Goal: Task Accomplishment & Management: Manage account settings

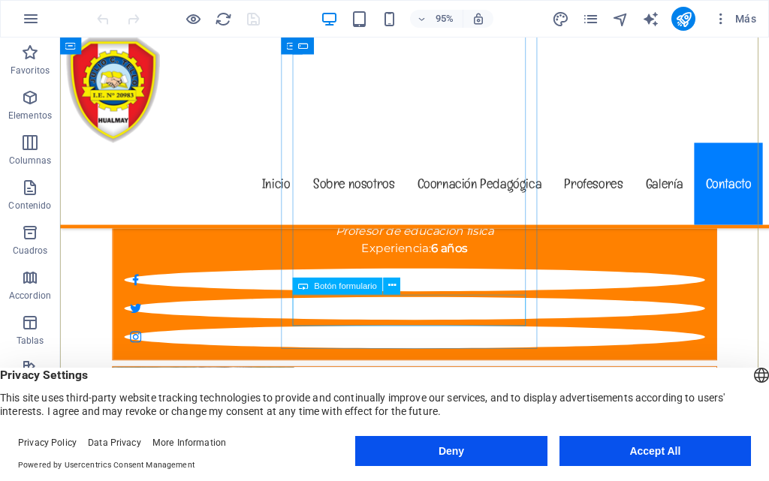
scroll to position [8018, 0]
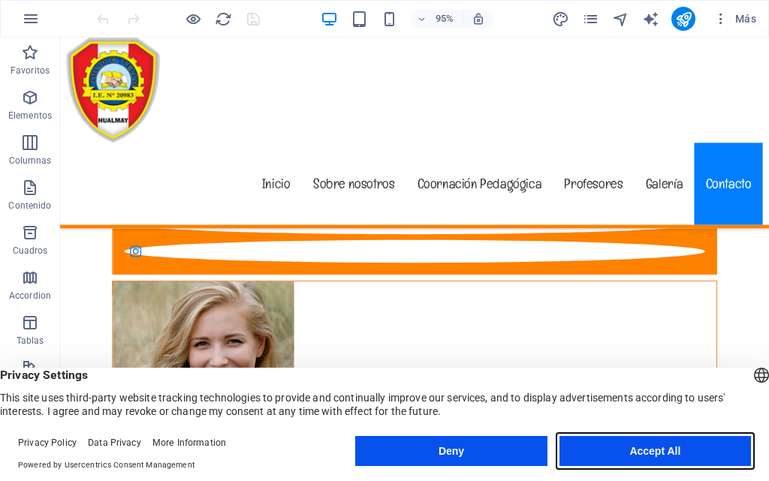
click at [619, 450] on button "Accept All" at bounding box center [654, 451] width 191 height 30
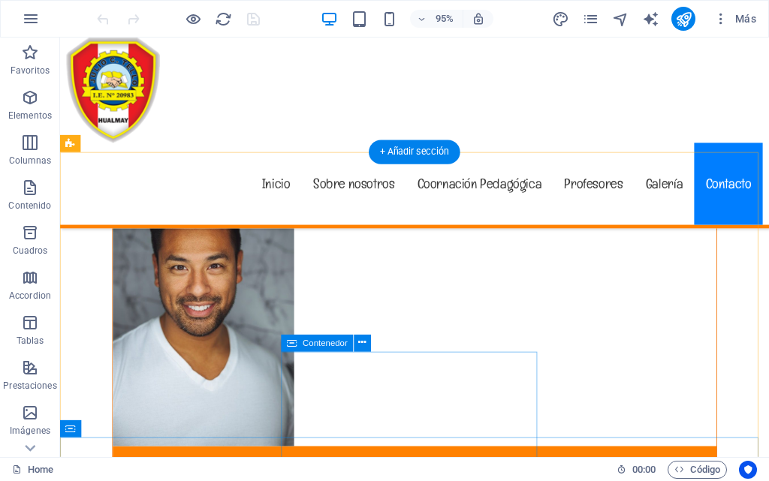
scroll to position [7567, 0]
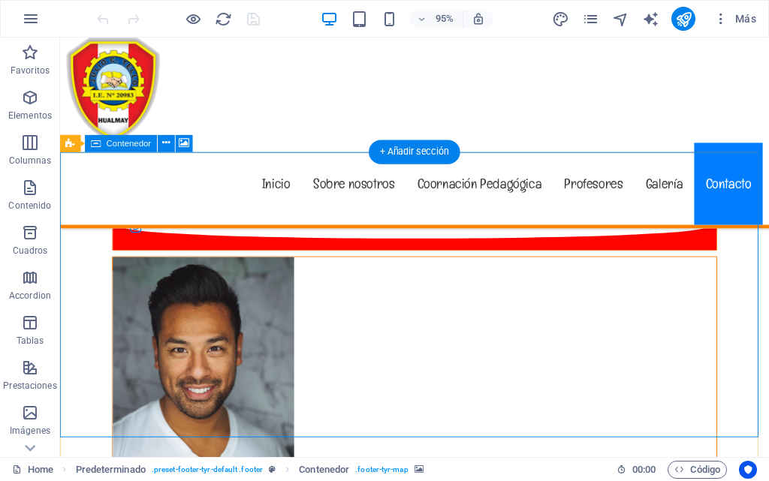
select select "px"
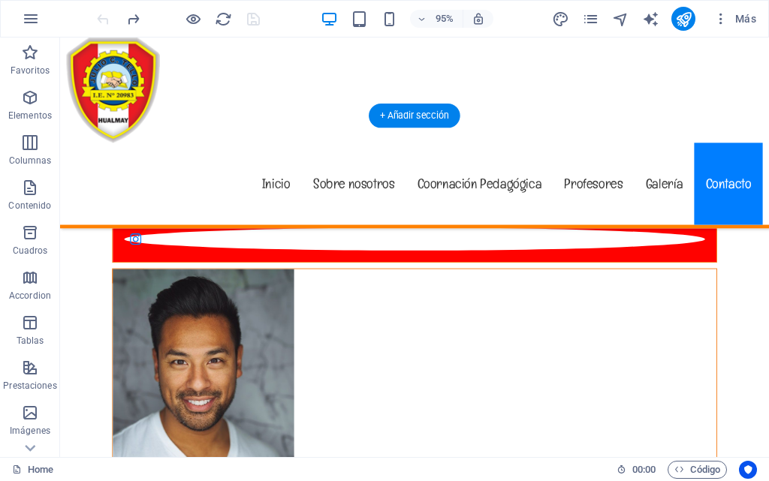
scroll to position [7780, 0]
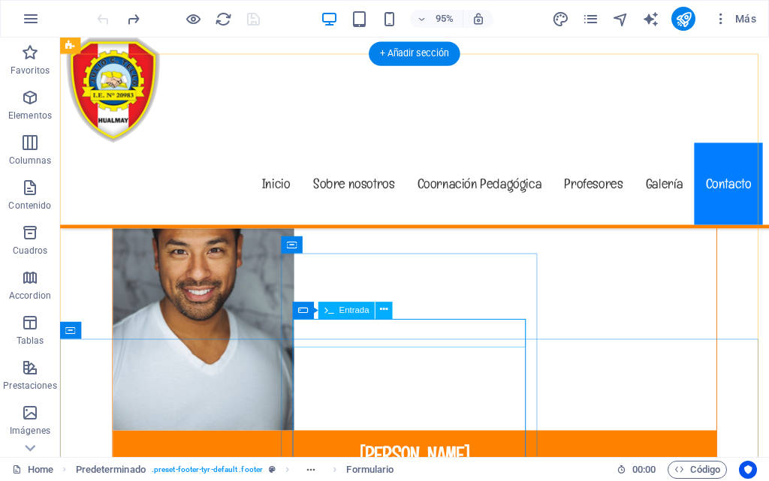
scroll to position [7630, 0]
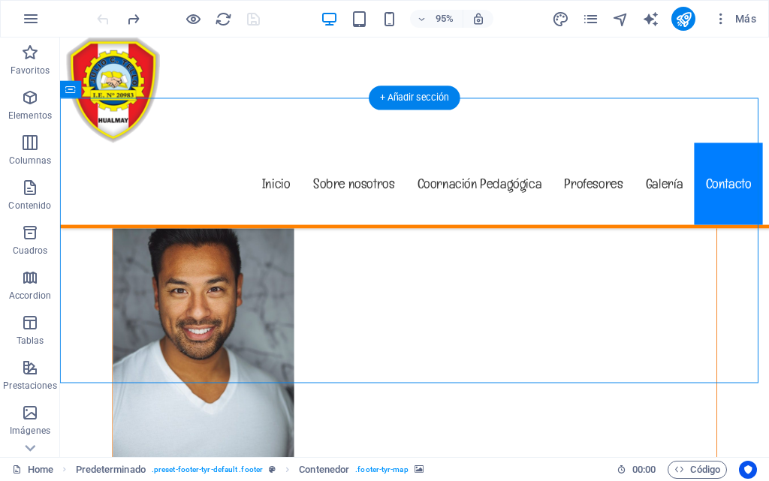
scroll to position [7480, 0]
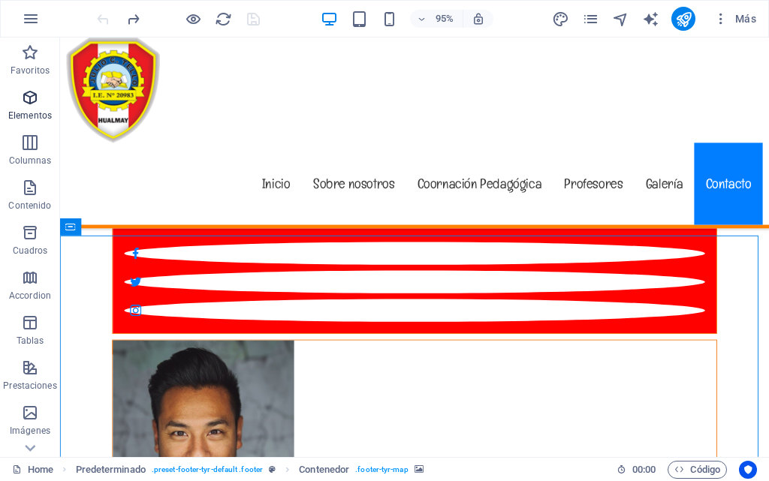
click at [33, 98] on icon "button" at bounding box center [30, 98] width 18 height 18
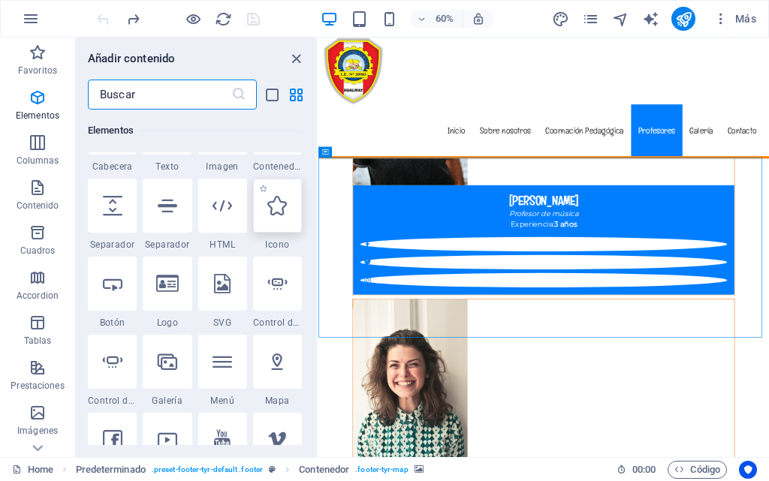
scroll to position [358, 0]
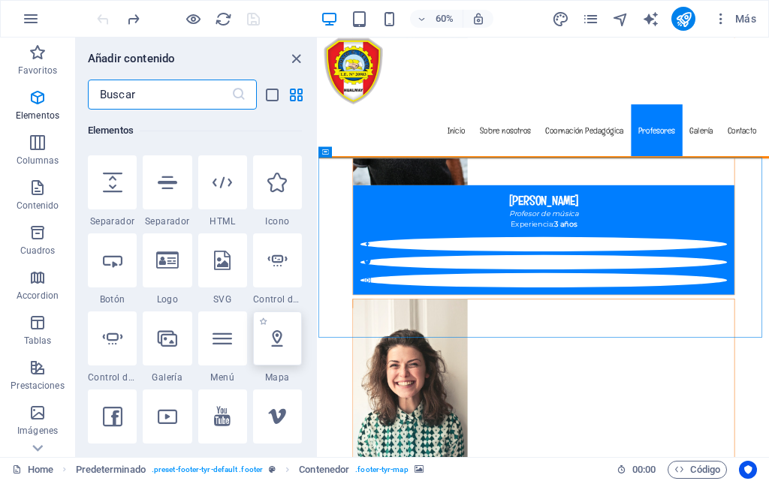
click at [276, 344] on icon at bounding box center [277, 339] width 20 height 20
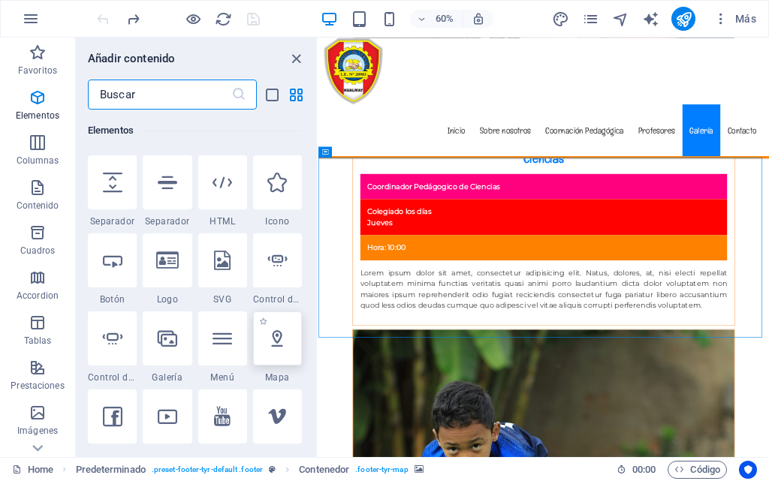
select select "1"
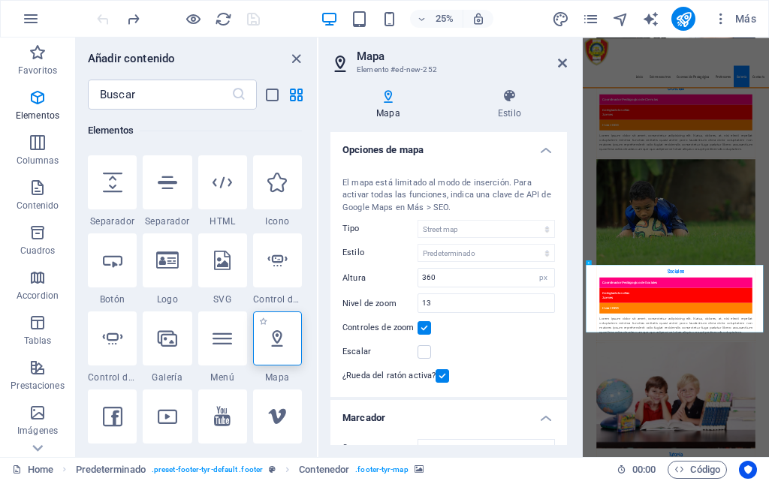
scroll to position [7401, 0]
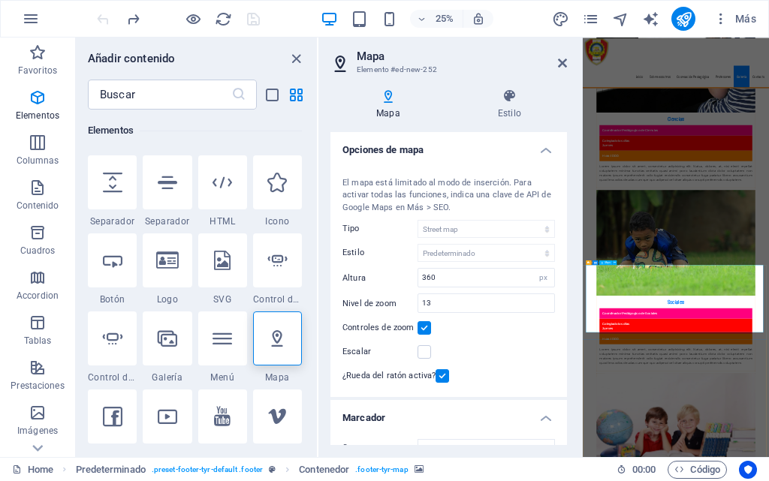
click at [392, 91] on icon at bounding box center [388, 96] width 116 height 15
click at [543, 149] on h4 "Opciones de mapa" at bounding box center [448, 145] width 236 height 27
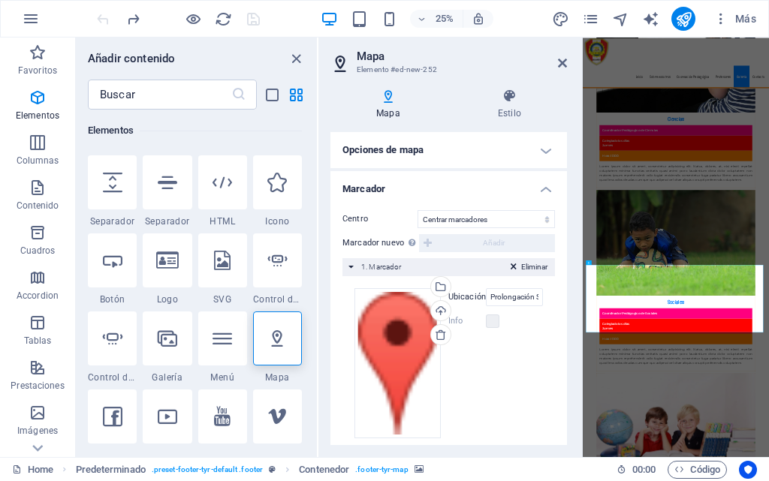
click at [543, 149] on h4 "Opciones de mapa" at bounding box center [448, 150] width 236 height 36
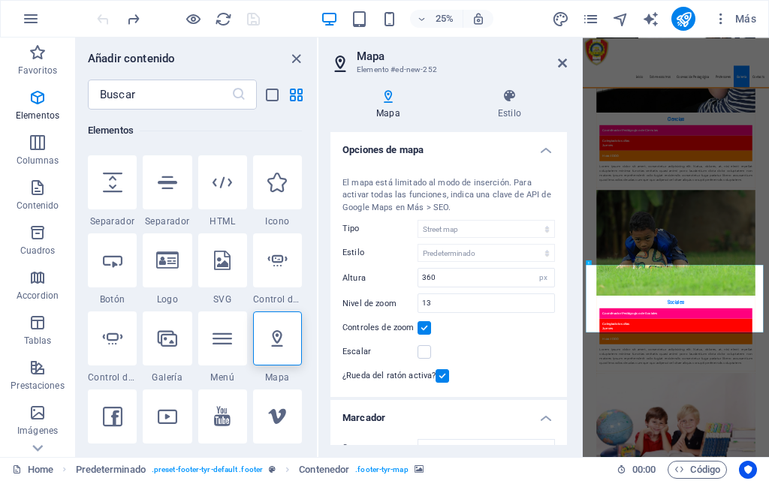
click at [543, 149] on h4 "Opciones de mapa" at bounding box center [448, 145] width 236 height 27
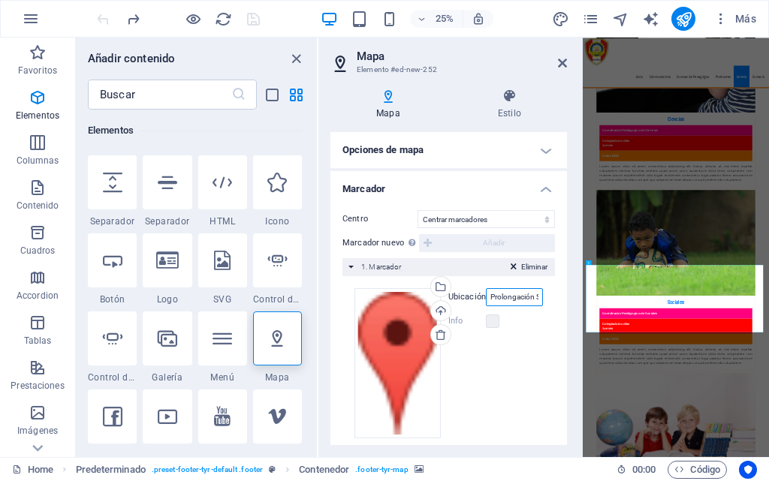
click at [509, 302] on input "Prolongación Santa Rosa, 15137 Hualmay" at bounding box center [514, 297] width 57 height 18
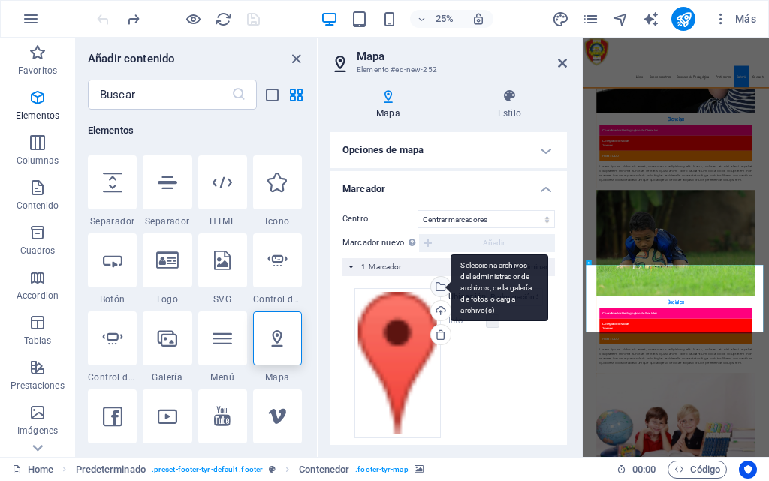
click at [433, 282] on div "Selecciona archivos del administrador de archivos, de la galería de fotos o car…" at bounding box center [439, 288] width 23 height 23
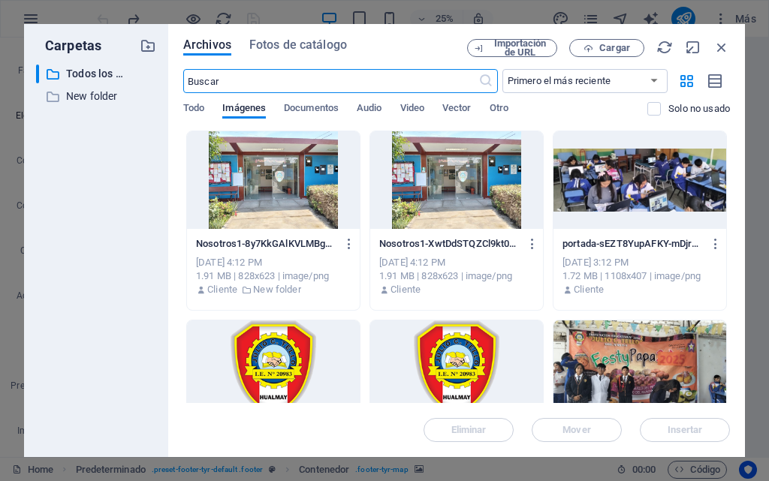
scroll to position [11332, 0]
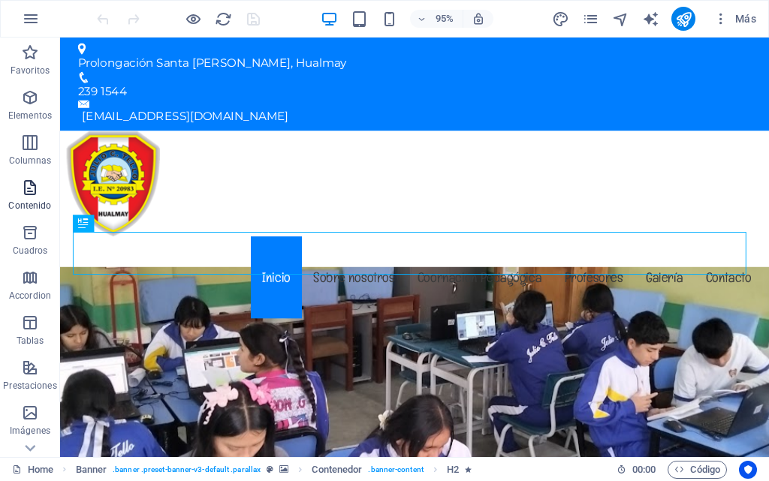
click at [21, 181] on icon "button" at bounding box center [30, 188] width 18 height 18
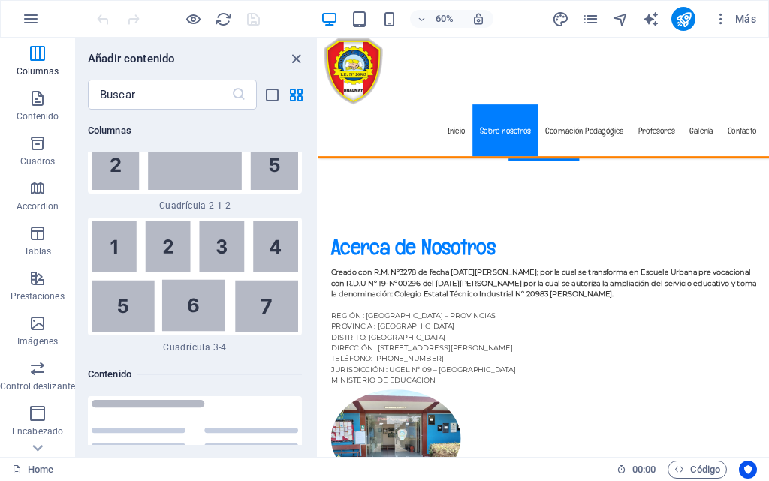
scroll to position [225, 0]
click at [34, 140] on icon "button" at bounding box center [38, 143] width 18 height 18
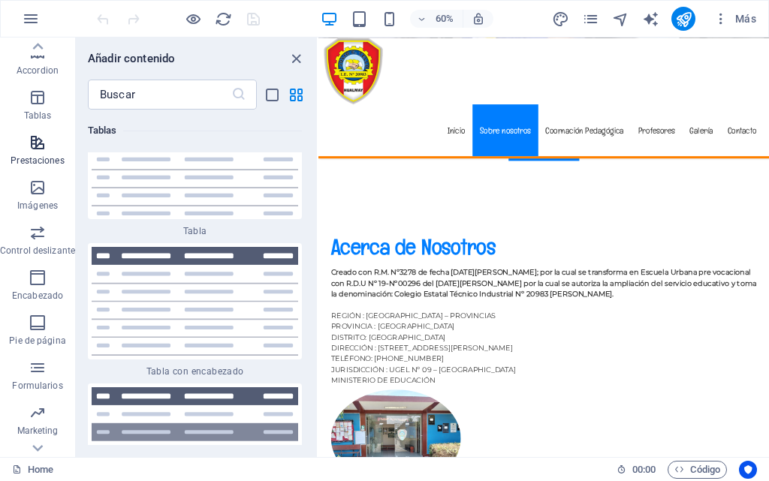
scroll to position [11325, 0]
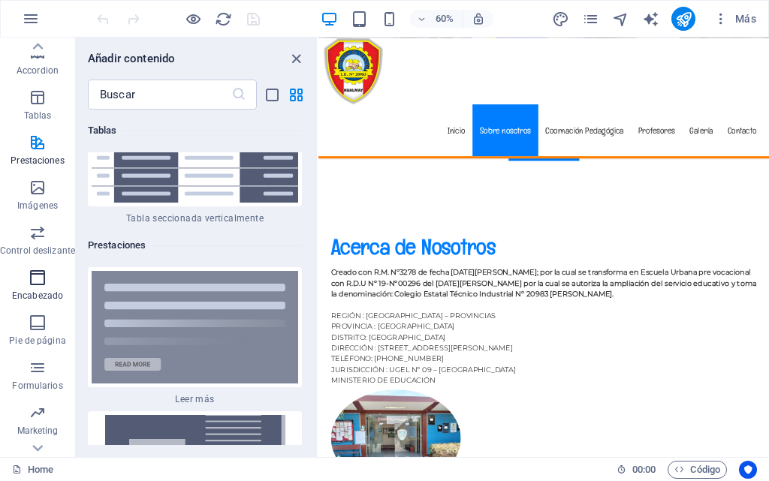
click at [37, 283] on icon "button" at bounding box center [38, 278] width 18 height 18
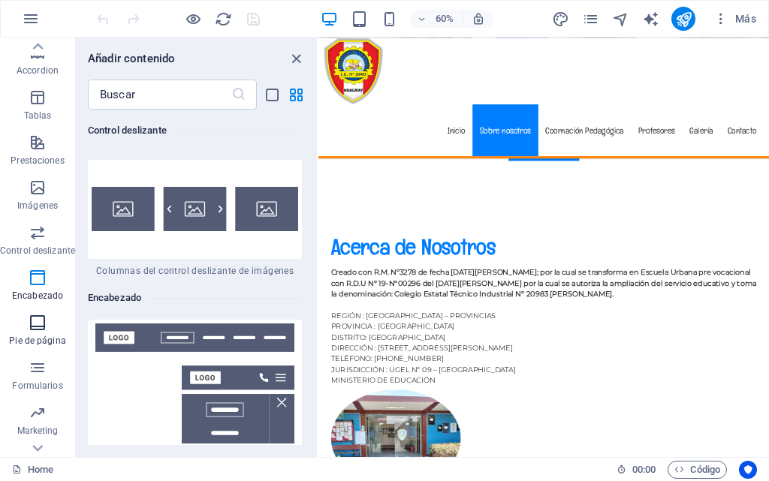
scroll to position [256, 0]
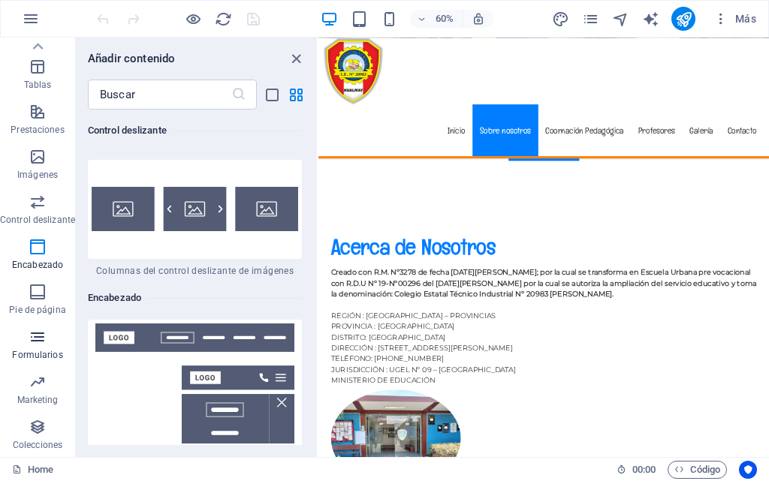
click at [34, 342] on icon "button" at bounding box center [38, 337] width 18 height 18
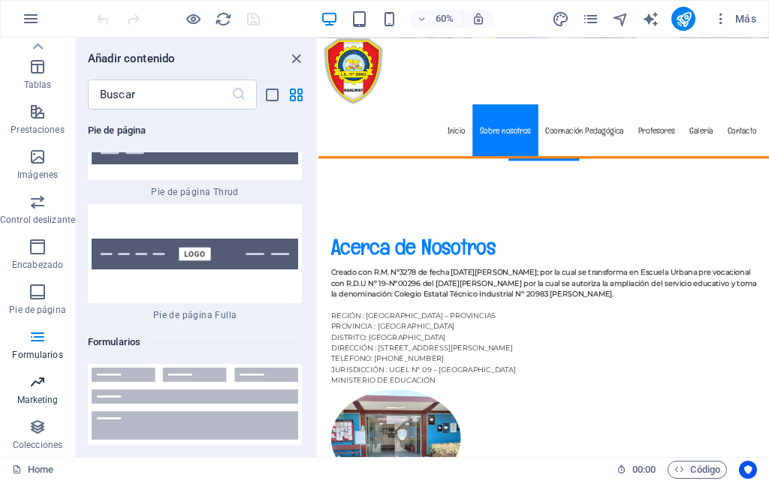
scroll to position [31, 0]
click at [300, 58] on icon "close panel" at bounding box center [296, 58] width 17 height 17
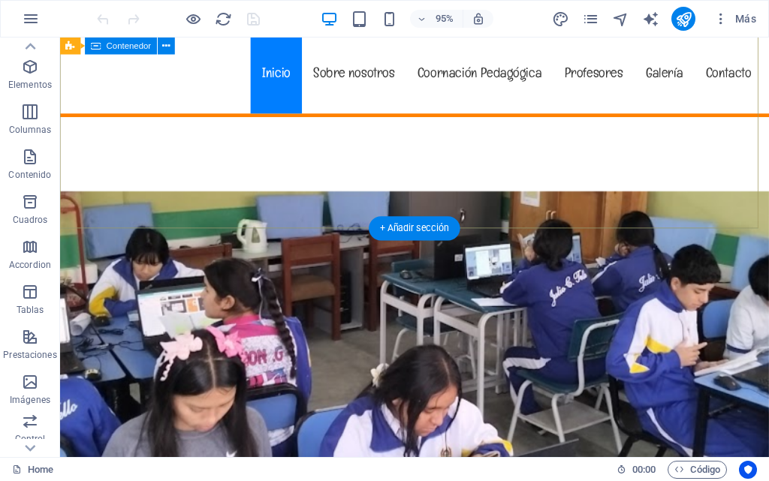
scroll to position [225, 0]
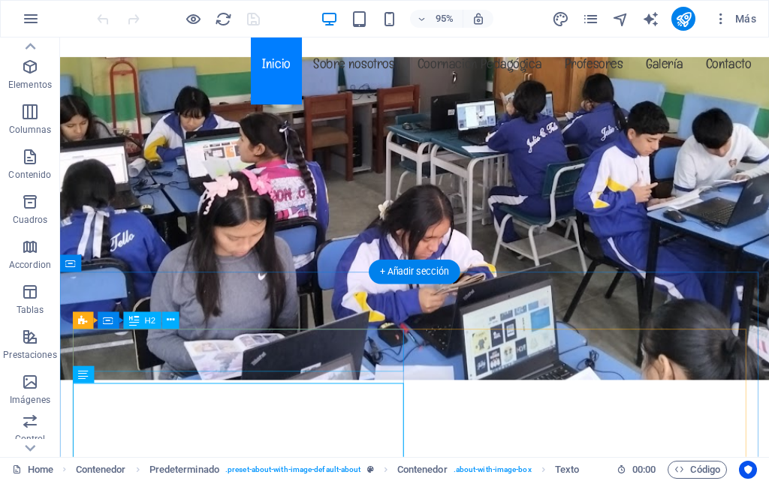
scroll to position [0, 0]
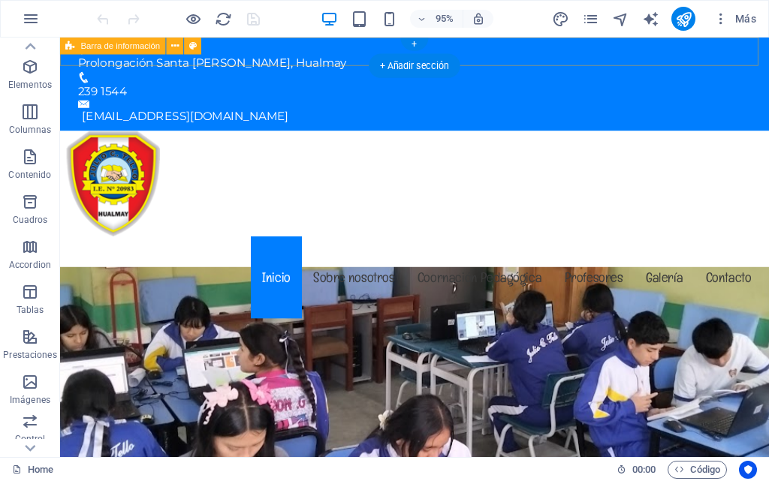
click at [499, 50] on div "Prolongación Santa Rosa , Hualmay 239 1544 contactar@julioctellohualmay.edu.pe" at bounding box center [433, 87] width 746 height 98
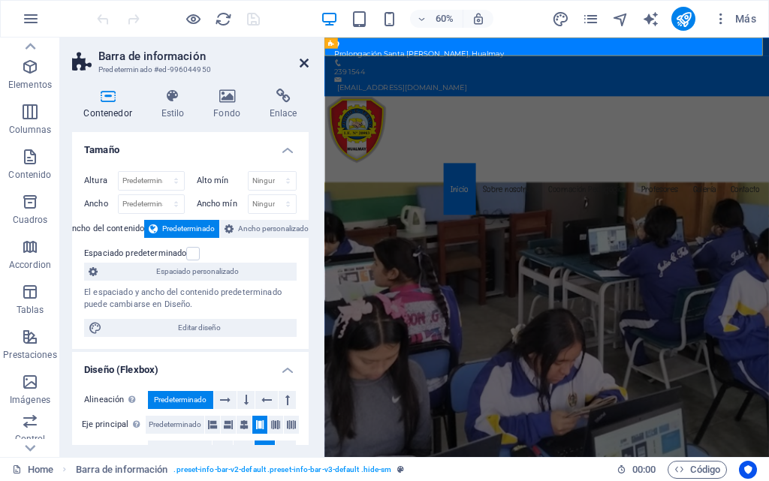
click at [306, 64] on icon at bounding box center [304, 63] width 9 height 12
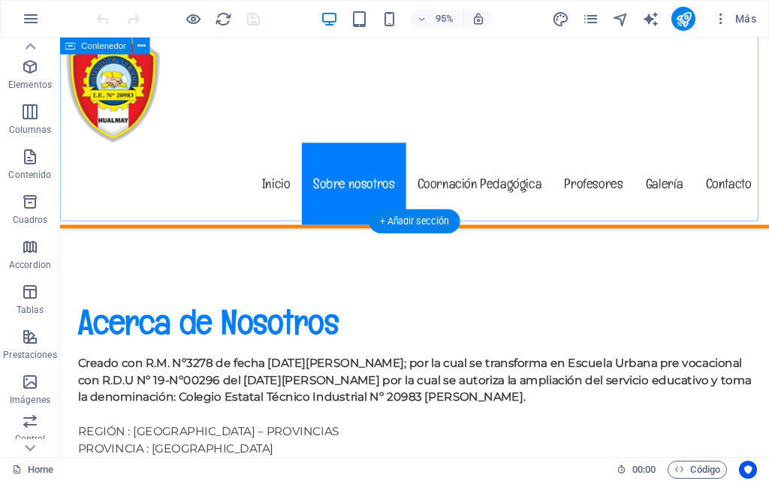
scroll to position [676, 0]
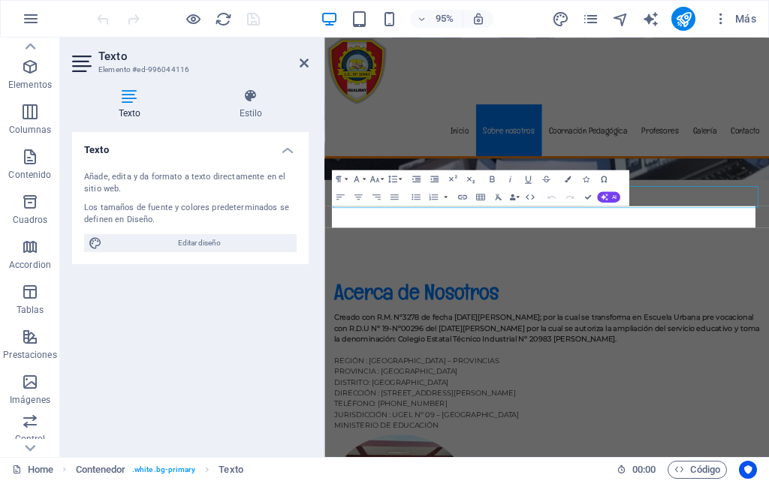
scroll to position [709, 0]
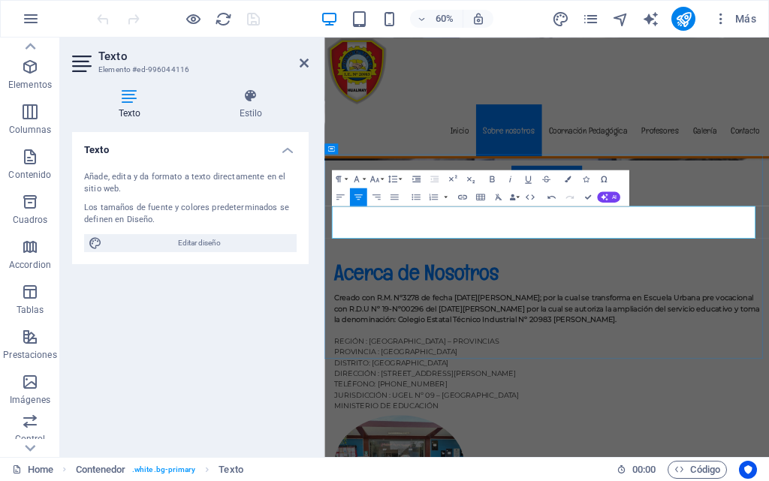
drag, startPoint x: 706, startPoint y: 359, endPoint x: 413, endPoint y: 327, distance: 295.2
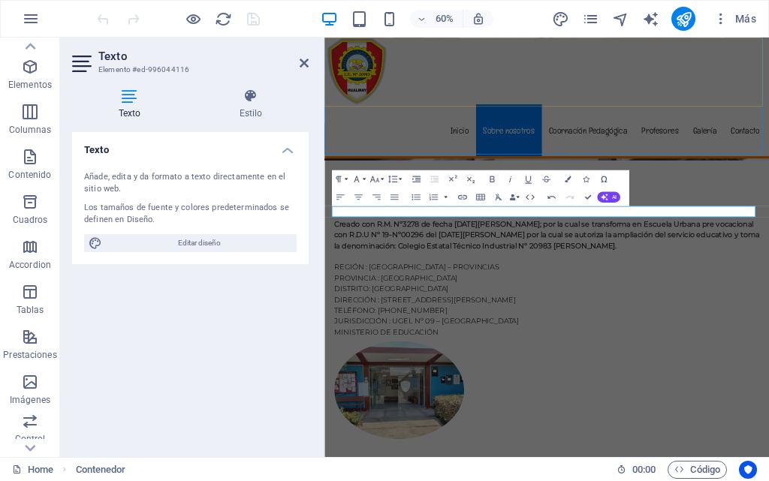
scroll to position [676, 0]
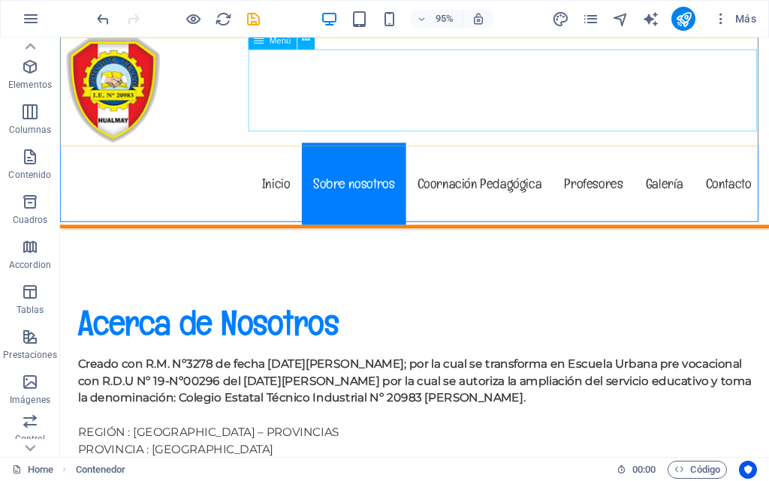
click at [483, 149] on nav "Inicio Sobre nosotros Coornación Pedagógica Profesores Galería Contacto" at bounding box center [433, 192] width 733 height 86
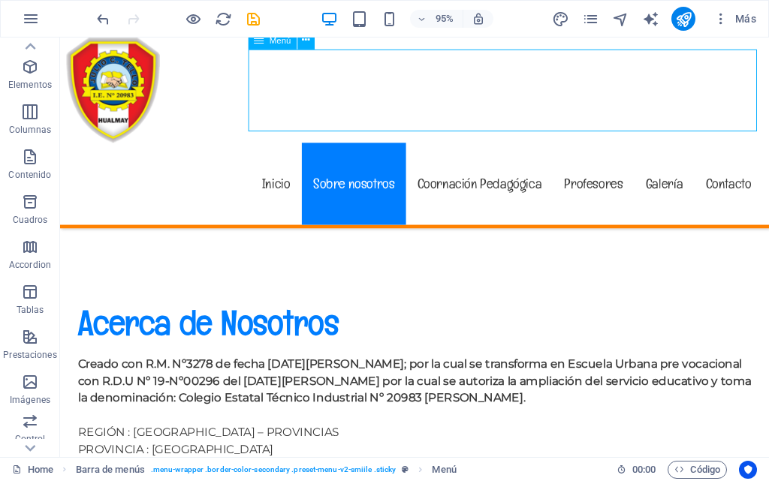
click at [485, 149] on nav "Inicio Sobre nosotros Coornación Pedagógica Profesores Galería Contacto" at bounding box center [433, 192] width 733 height 86
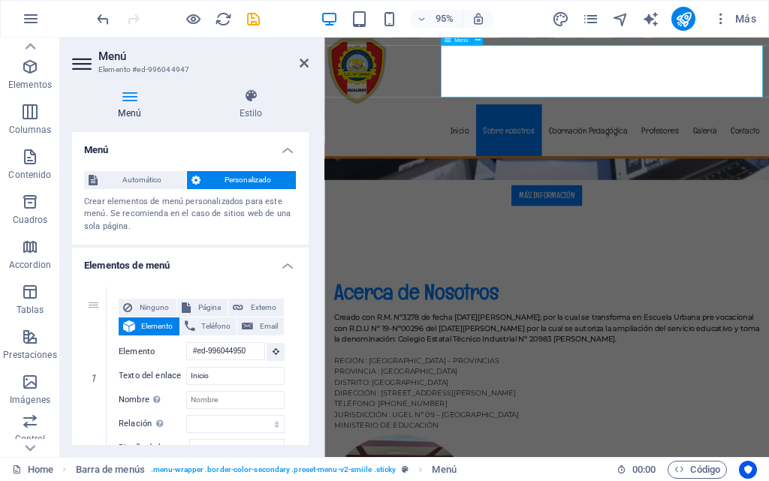
scroll to position [709, 0]
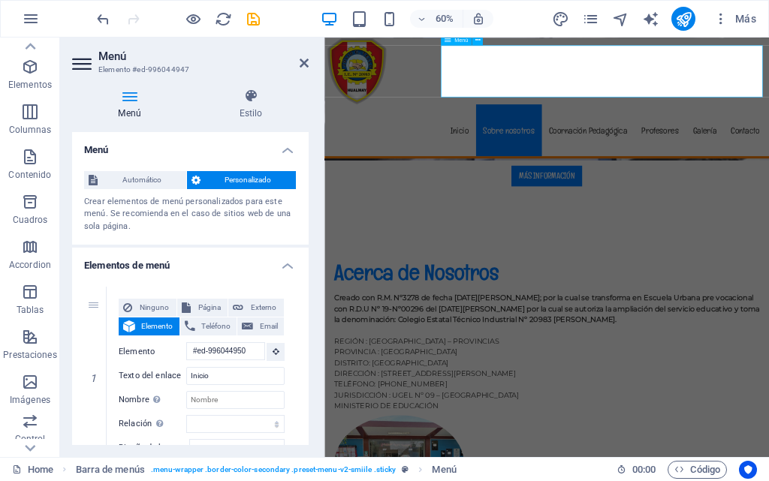
click at [768, 149] on nav "Inicio Sobre nosotros Coornación Pedagógica Profesores Galería Contacto" at bounding box center [695, 192] width 733 height 86
click at [763, 149] on nav "Inicio Sobre nosotros Coornación Pedagógica Profesores Galería Contacto" at bounding box center [695, 192] width 733 height 86
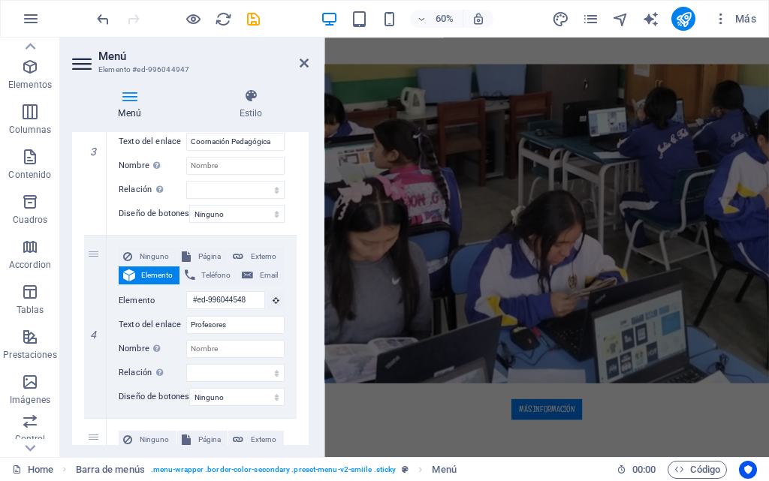
scroll to position [525, 0]
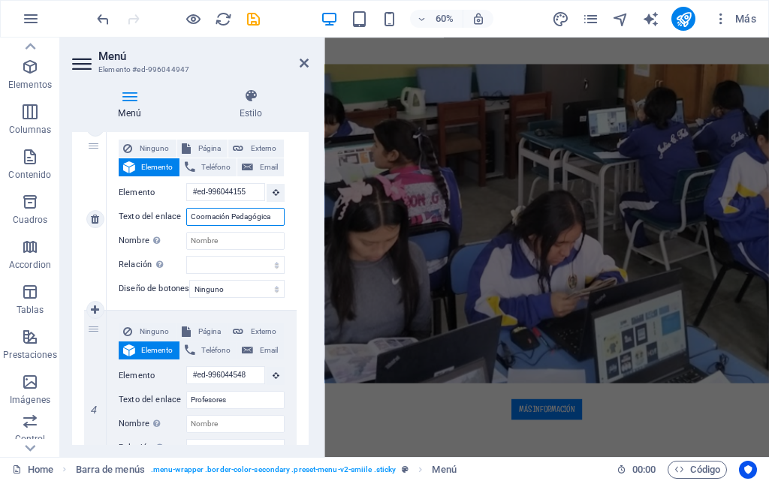
click at [208, 213] on input "Coornación Pedagógica" at bounding box center [235, 217] width 98 height 18
type input "Coordinación Pedagógica"
select select
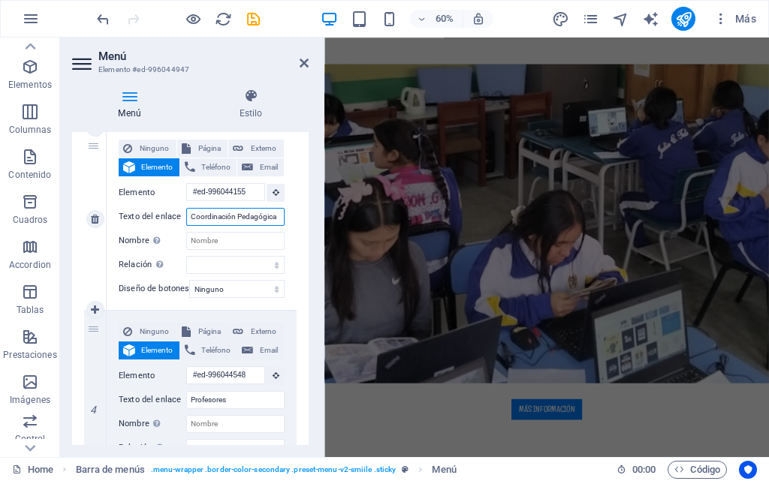
select select
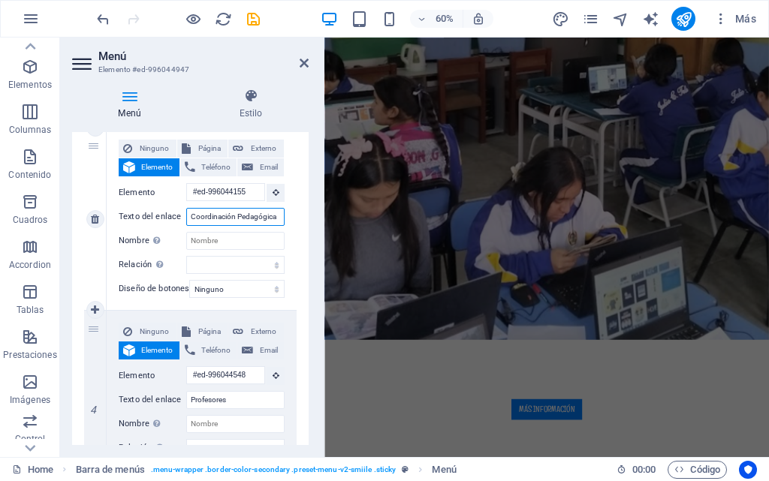
scroll to position [0, 0]
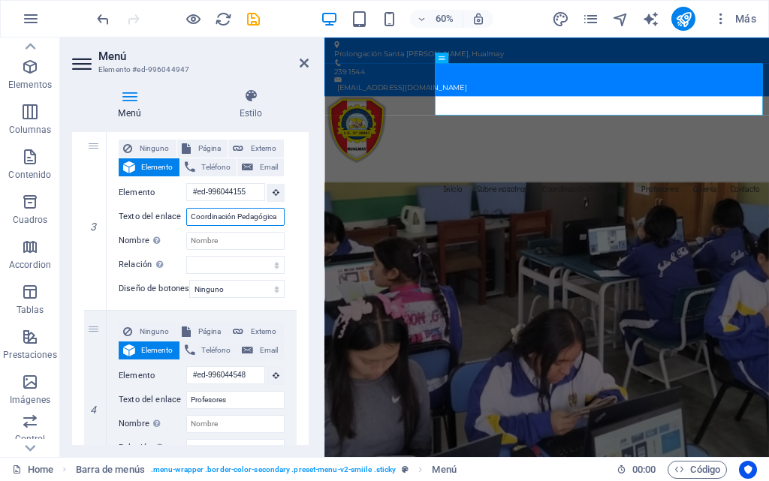
type input "Coordinación Pedagógica"
click at [300, 215] on div "1 Ninguno Página Externo Elemento Teléfono Email Página Home Subpage Legal Noti…" at bounding box center [190, 310] width 236 height 1122
click at [768, 247] on nav "Inicio Sobre nosotros Coordinación Pedagógica Profesores Galería Contacto" at bounding box center [695, 290] width 733 height 86
click at [301, 65] on icon at bounding box center [304, 63] width 9 height 12
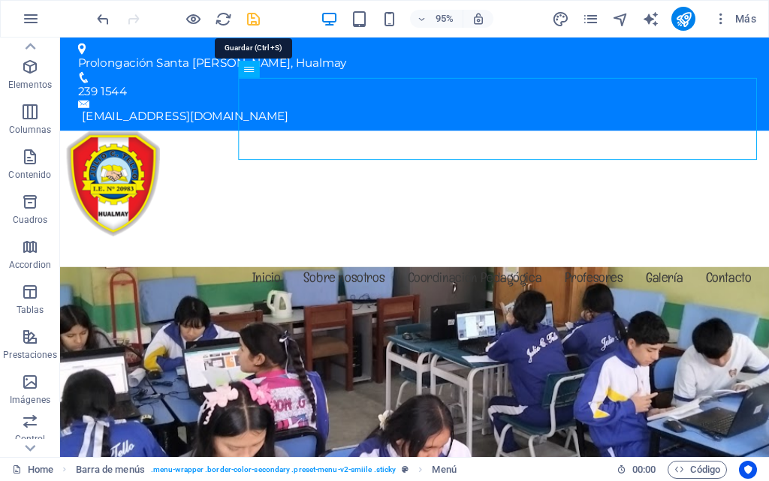
click at [255, 13] on icon "save" at bounding box center [253, 19] width 17 height 17
checkbox input "false"
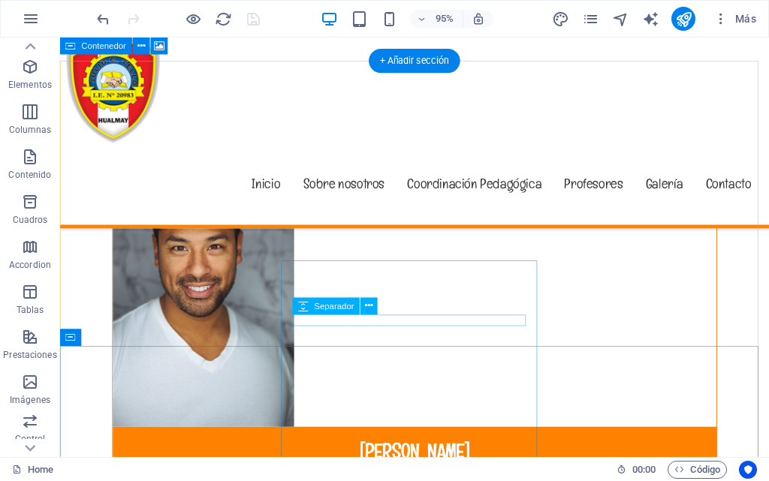
scroll to position [7582, 0]
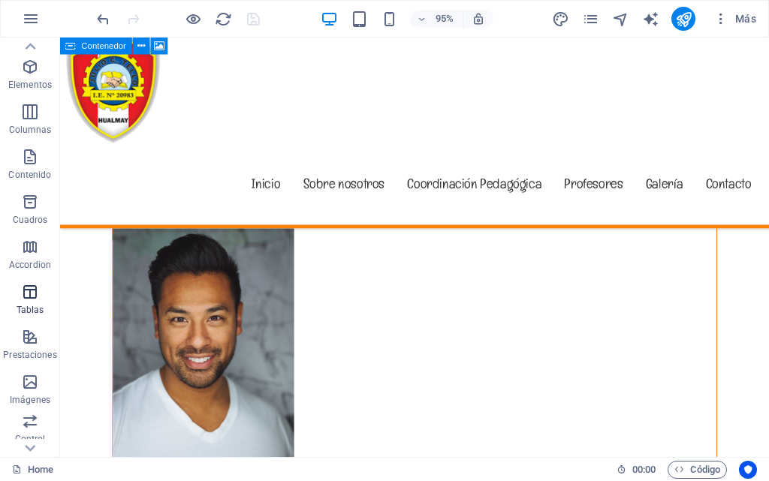
click at [29, 294] on icon "button" at bounding box center [30, 292] width 18 height 18
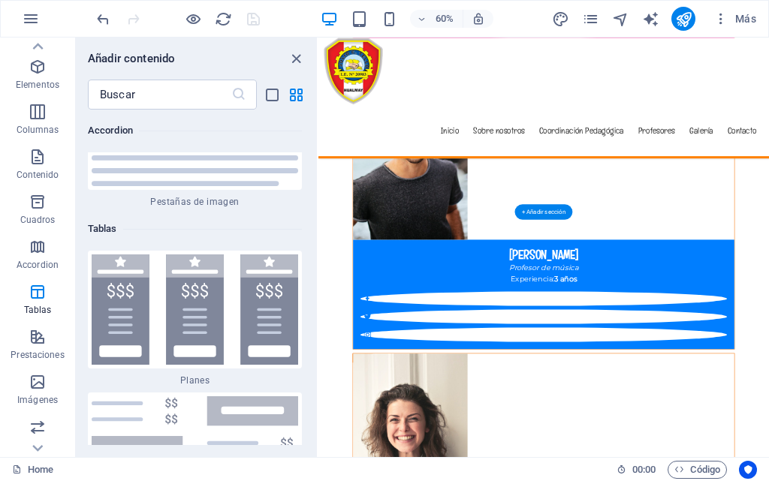
scroll to position [7563, 0]
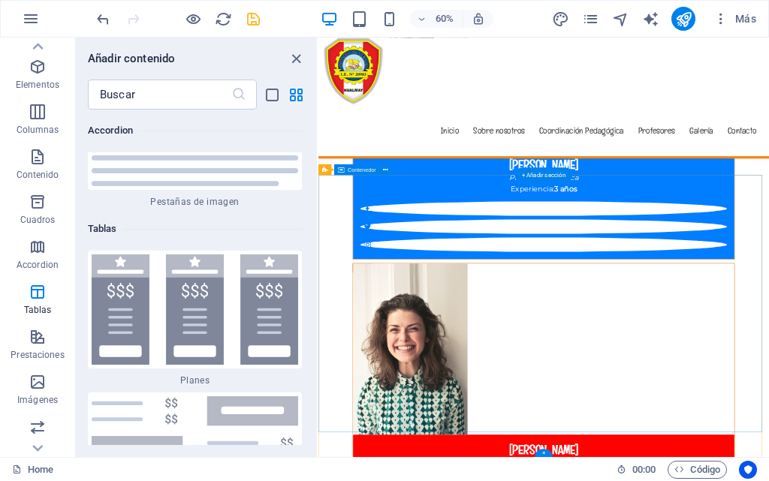
scroll to position [7474, 0]
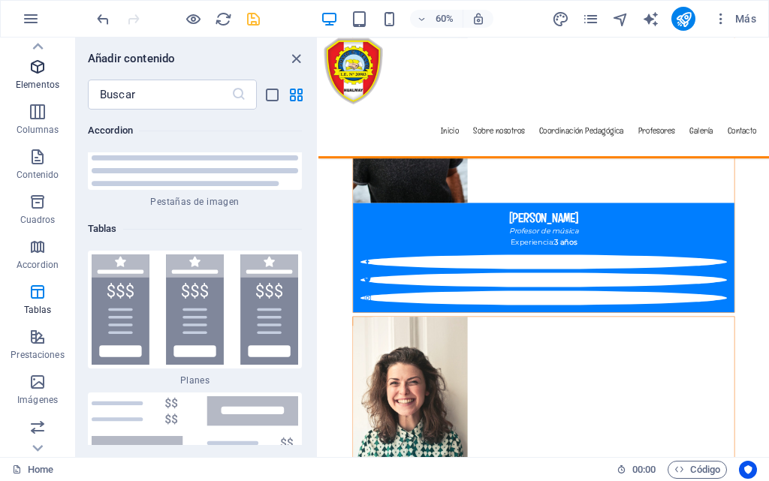
click at [24, 67] on span "Elementos" at bounding box center [37, 76] width 75 height 36
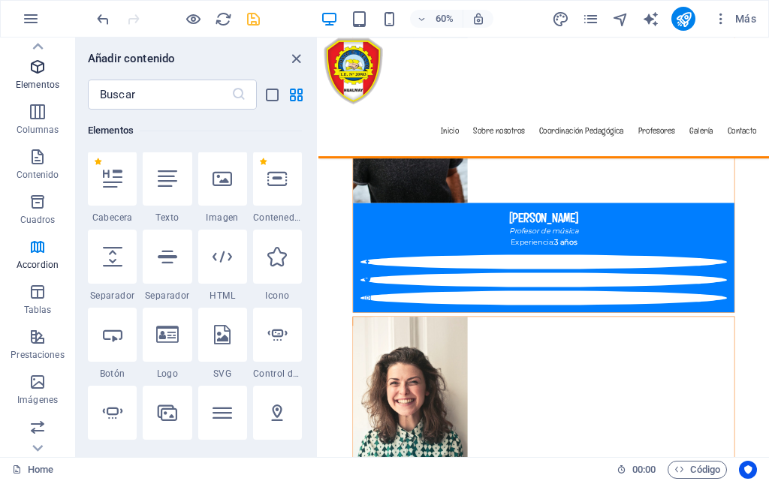
scroll to position [283, 0]
click at [277, 416] on icon at bounding box center [277, 414] width 20 height 20
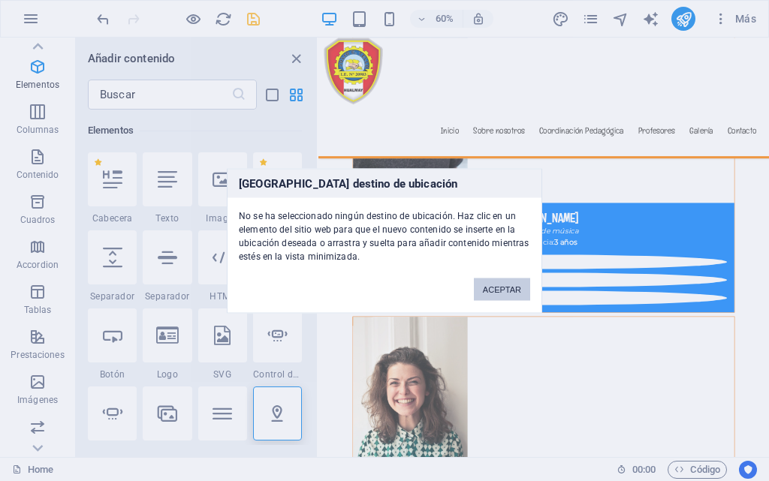
click at [502, 293] on button "ACEPTAR" at bounding box center [502, 289] width 56 height 23
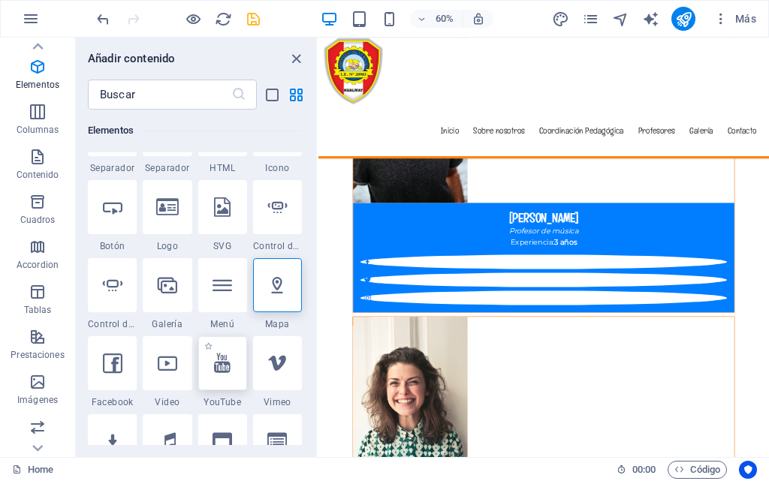
scroll to position [433, 0]
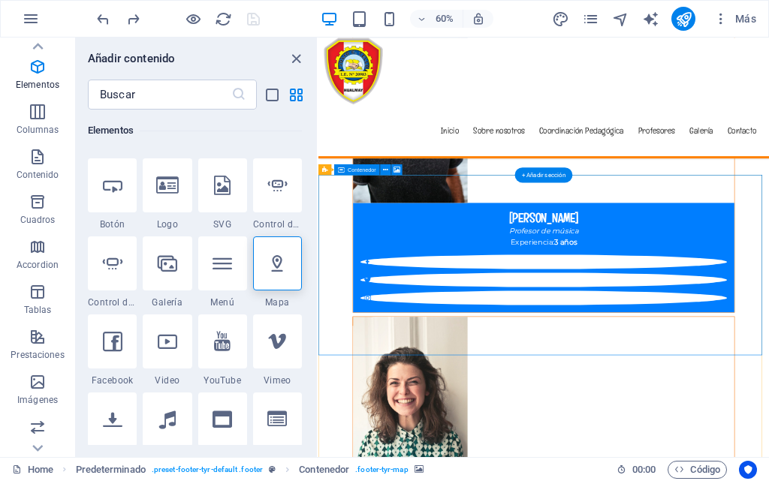
select select "px"
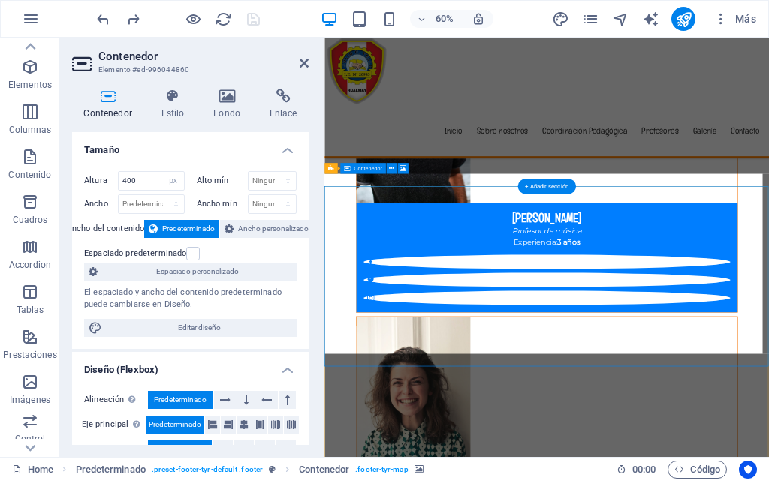
scroll to position [7456, 0]
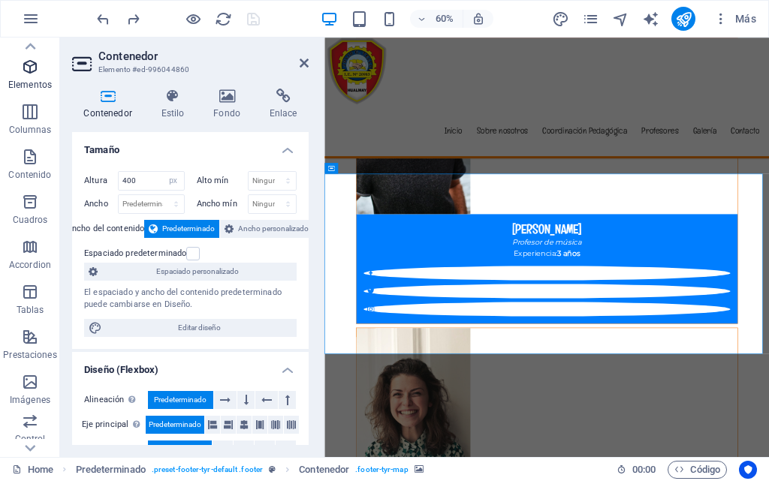
click at [17, 68] on span "Elementos" at bounding box center [30, 76] width 60 height 36
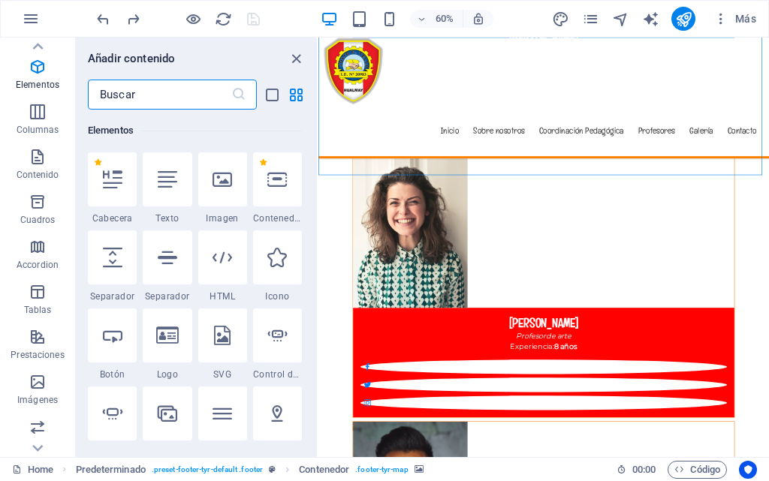
scroll to position [508, 0]
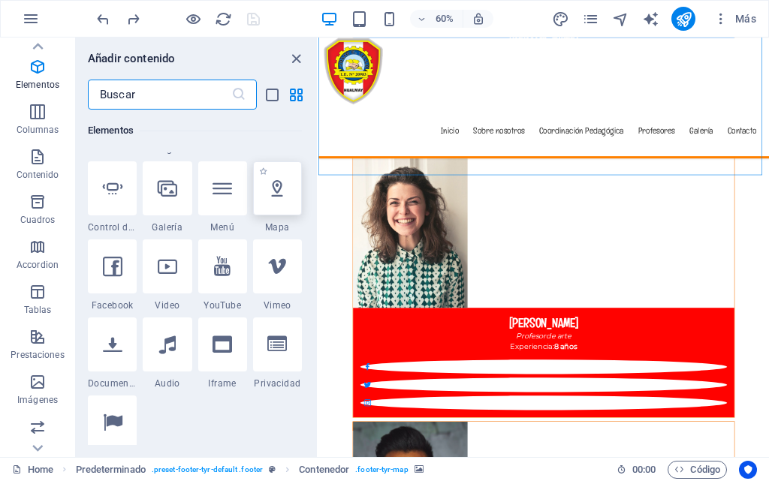
click at [274, 185] on icon at bounding box center [277, 189] width 20 height 20
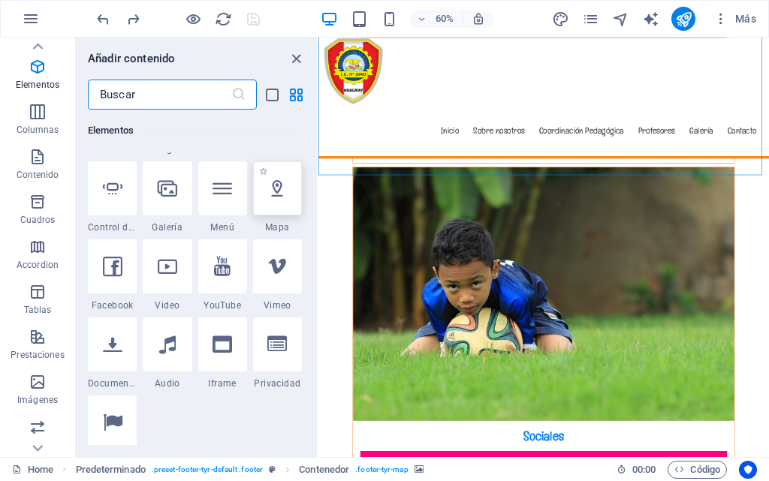
select select "1"
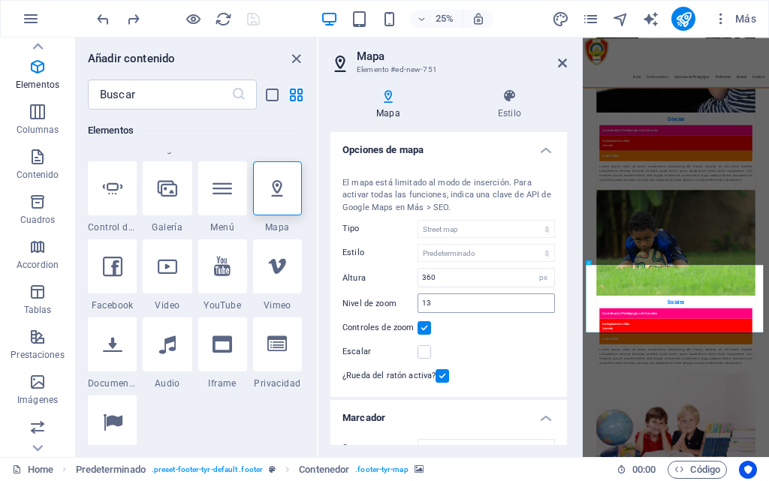
scroll to position [225, 0]
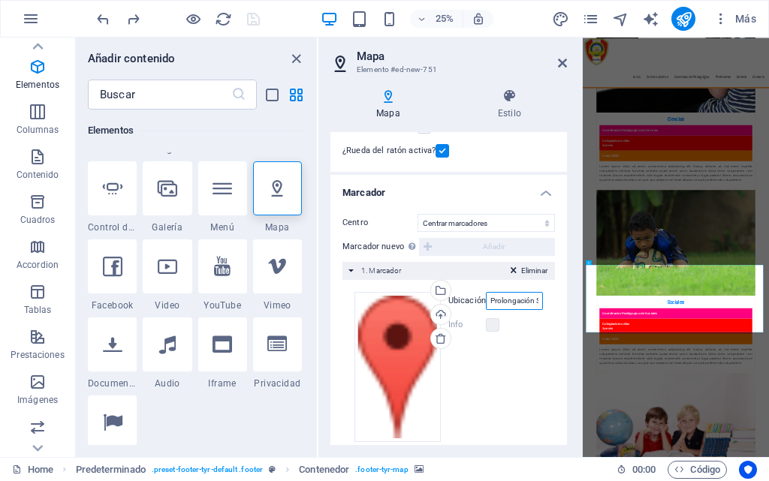
click at [504, 305] on input "Prolongación Santa Rosa, 15137 Hualmay" at bounding box center [514, 301] width 57 height 18
click at [530, 298] on input "Prolongación Santa Rosa, 15137 Hualmay" at bounding box center [514, 301] width 57 height 18
click at [558, 63] on icon at bounding box center [562, 63] width 9 height 12
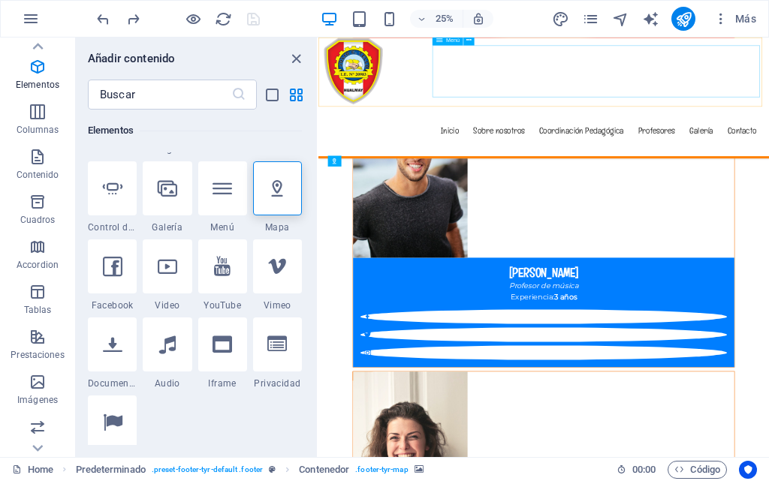
scroll to position [7489, 0]
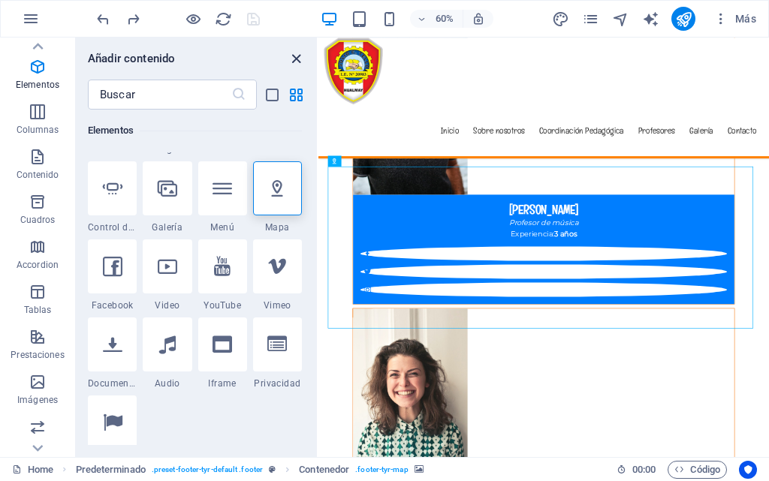
click at [297, 60] on icon "close panel" at bounding box center [296, 58] width 17 height 17
click at [289, 58] on icon "close panel" at bounding box center [296, 58] width 17 height 17
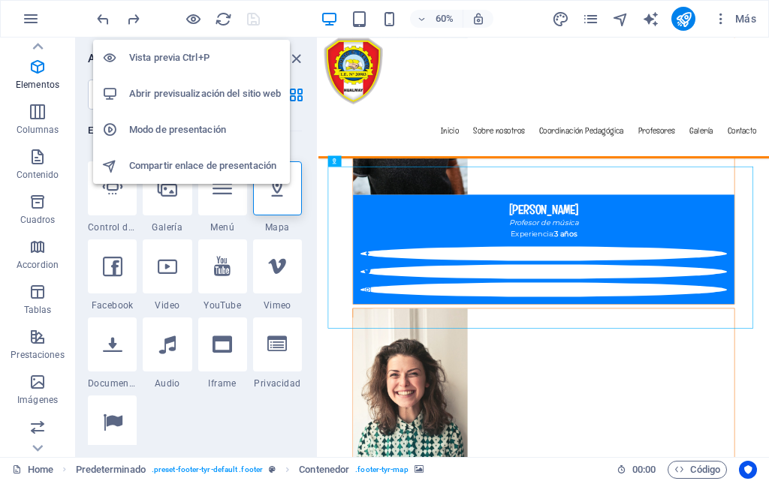
click at [197, 94] on h6 "Abrir previsualización del sitio web" at bounding box center [205, 94] width 152 height 18
click at [197, 93] on h6 "Abrir previsualización del sitio web" at bounding box center [205, 94] width 152 height 18
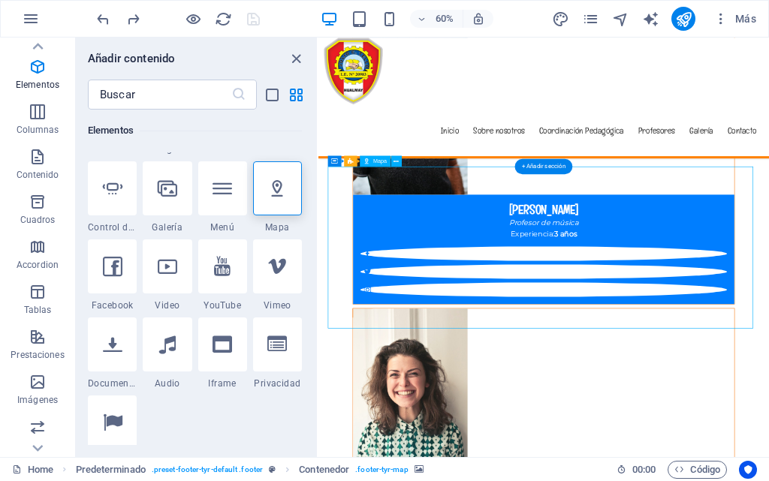
drag, startPoint x: 403, startPoint y: 341, endPoint x: 403, endPoint y: 391, distance: 50.3
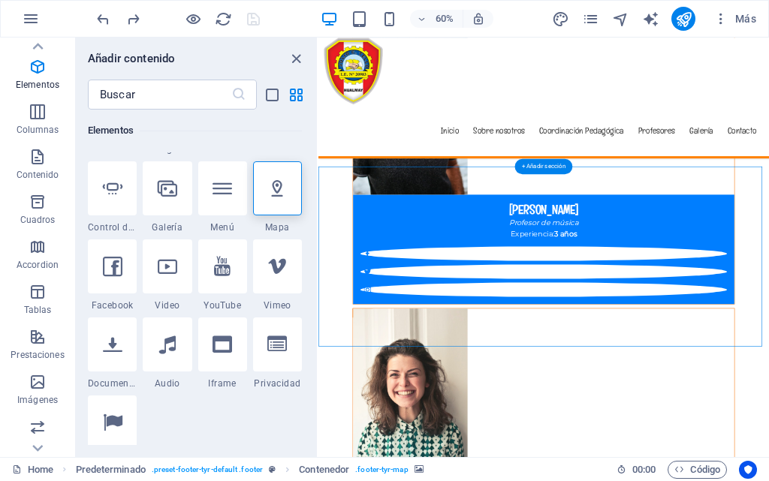
select select "px"
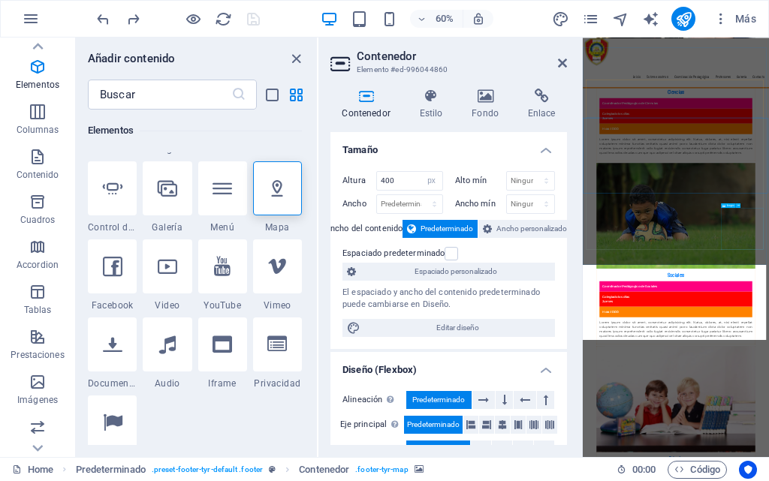
scroll to position [7383, 0]
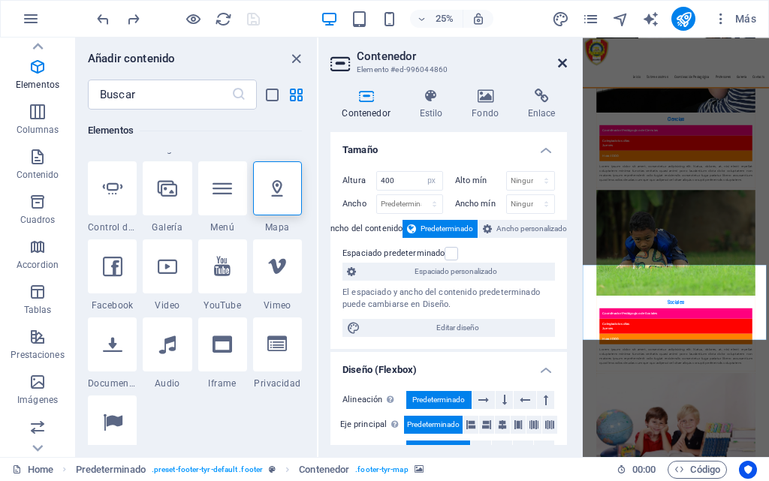
click at [563, 63] on icon at bounding box center [562, 63] width 9 height 12
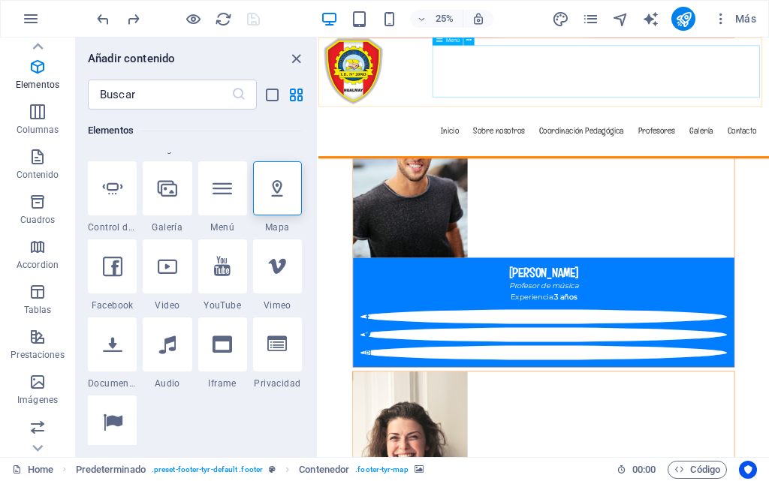
scroll to position [7504, 0]
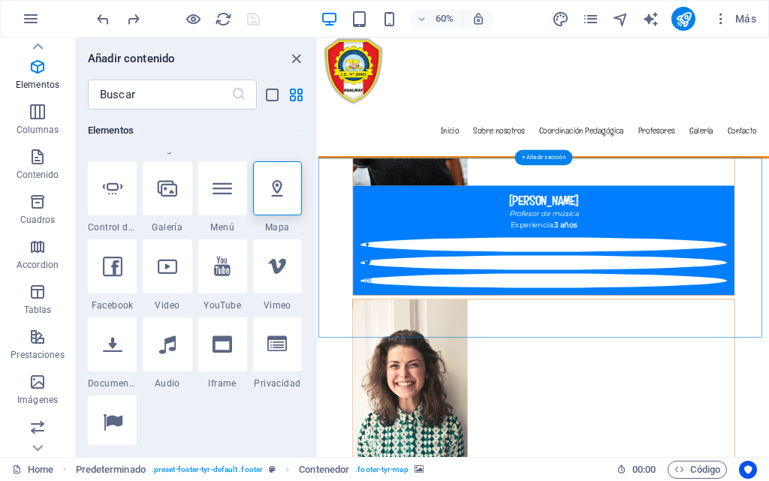
select select "px"
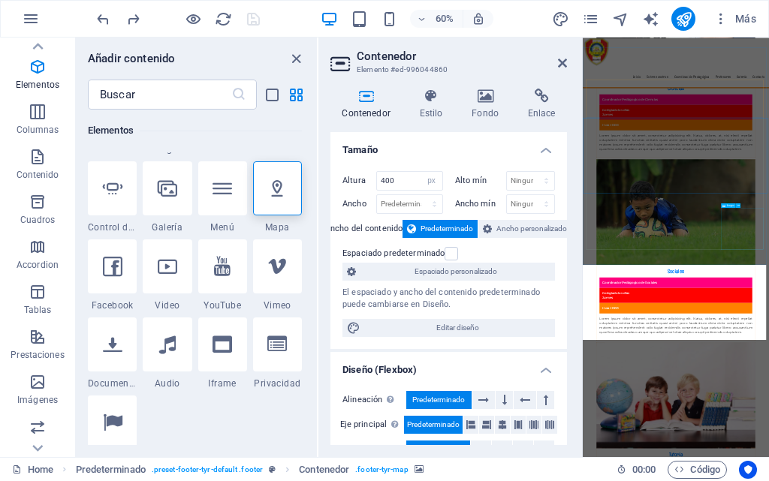
scroll to position [7383, 0]
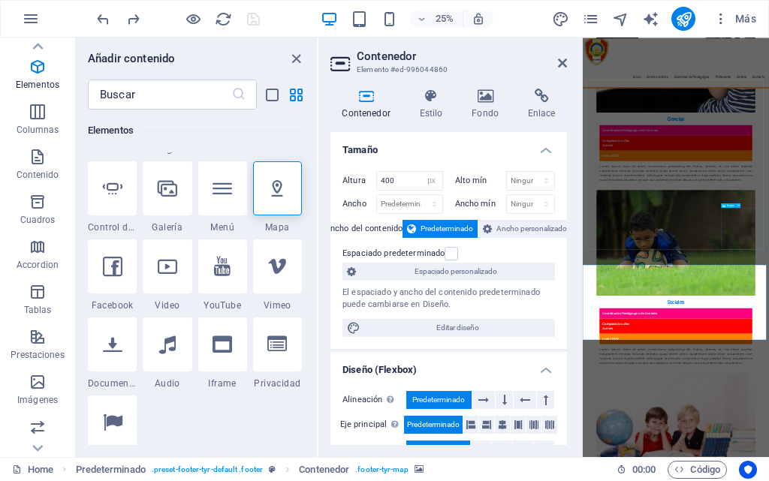
select select "%"
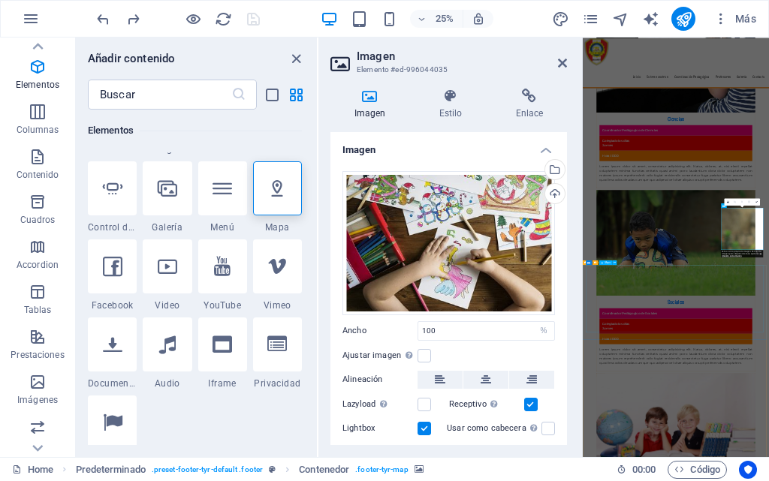
drag, startPoint x: 1261, startPoint y: 1031, endPoint x: 1307, endPoint y: 450, distance: 583.6
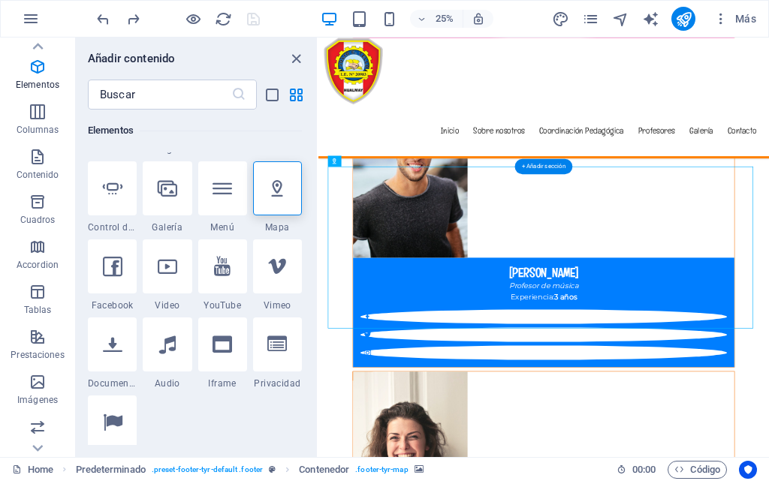
scroll to position [7489, 0]
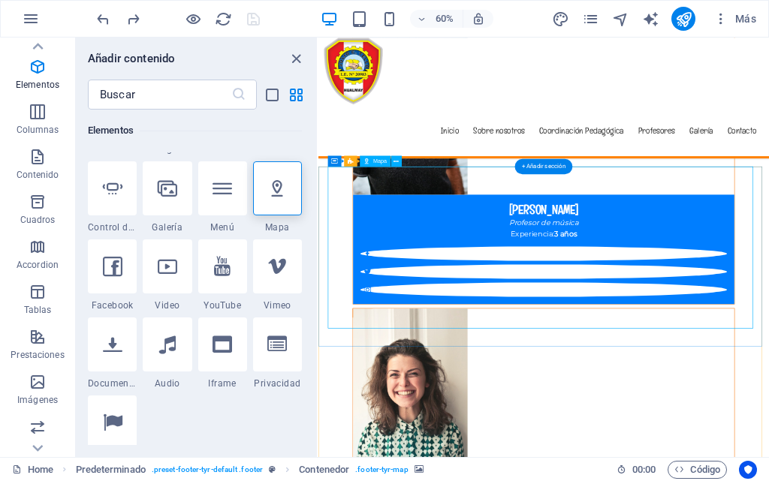
select select "1"
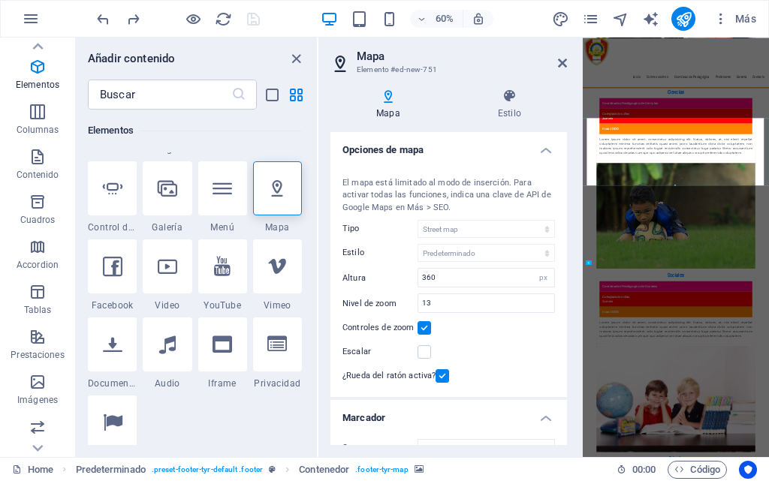
scroll to position [7383, 0]
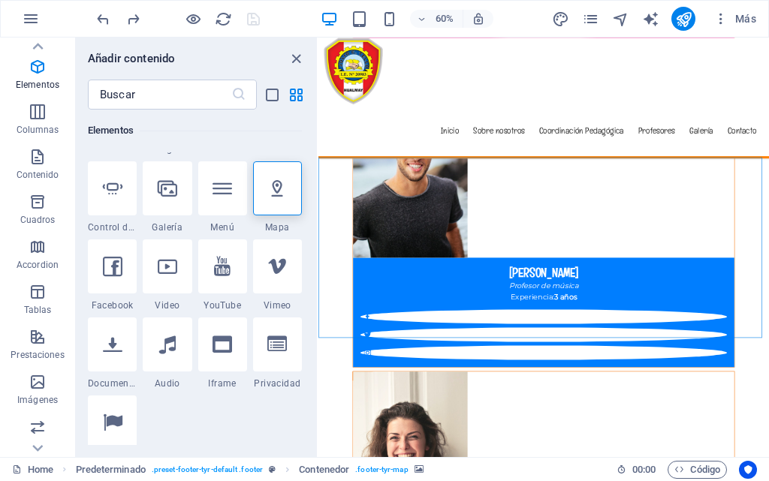
scroll to position [7504, 0]
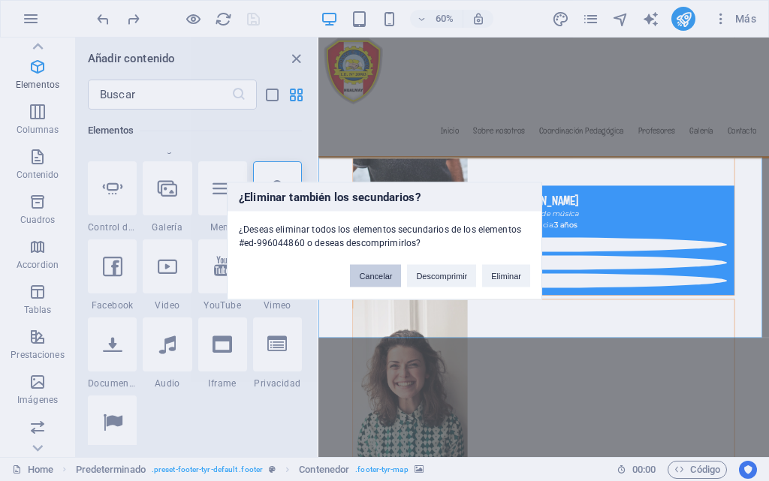
click at [379, 277] on button "Cancelar" at bounding box center [375, 275] width 51 height 23
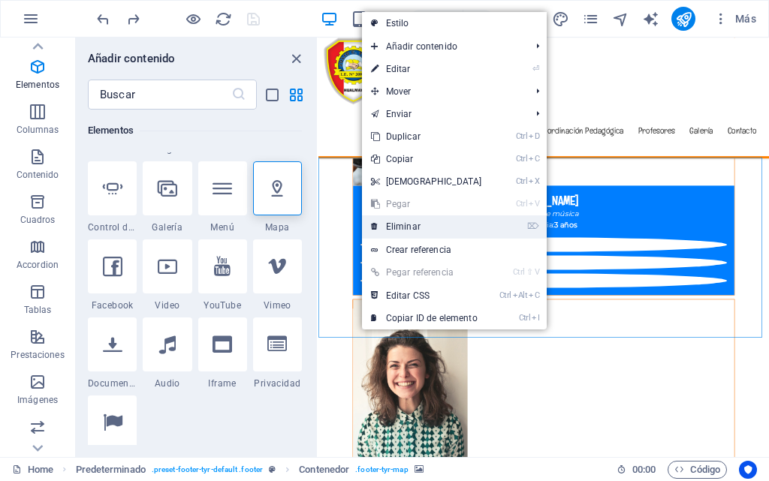
click at [411, 226] on link "⌦ Eliminar" at bounding box center [426, 226] width 129 height 23
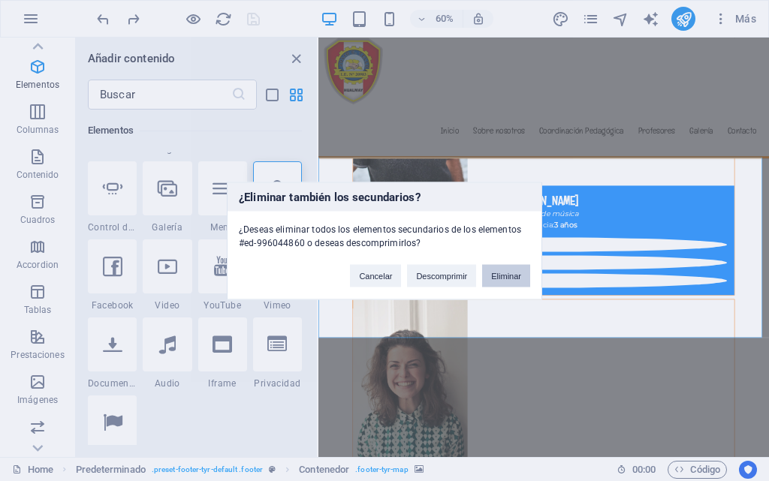
click at [513, 270] on button "Eliminar" at bounding box center [506, 275] width 48 height 23
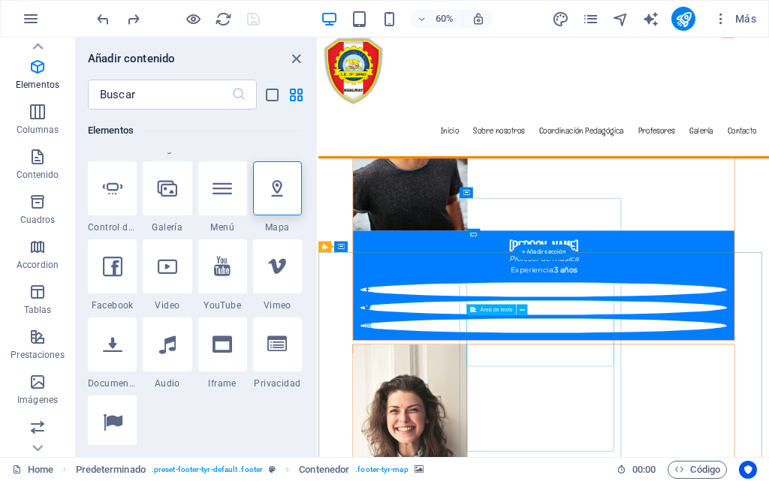
scroll to position [7324, 0]
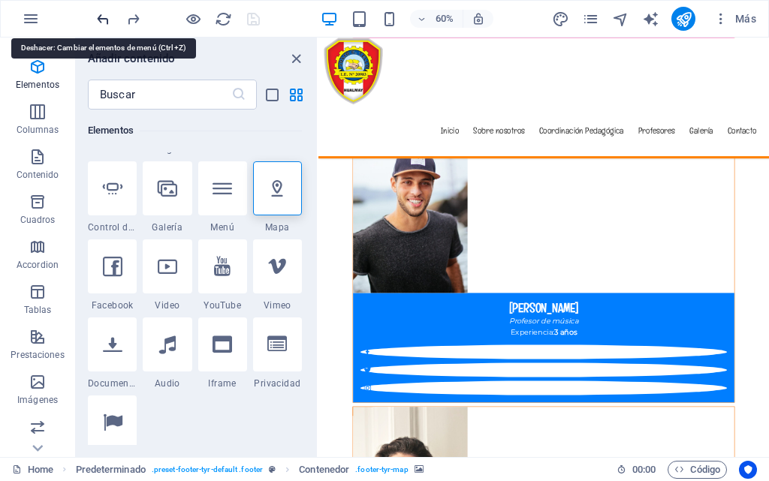
click at [101, 14] on icon "undo" at bounding box center [103, 19] width 17 height 17
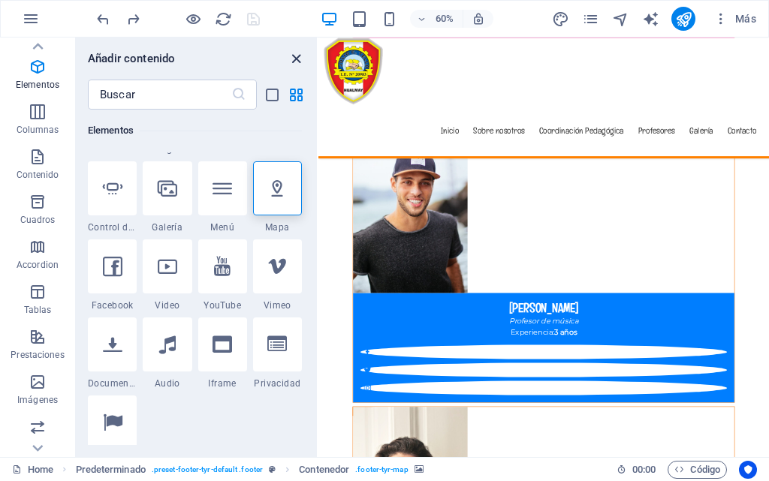
click at [296, 58] on icon "close panel" at bounding box center [296, 58] width 17 height 17
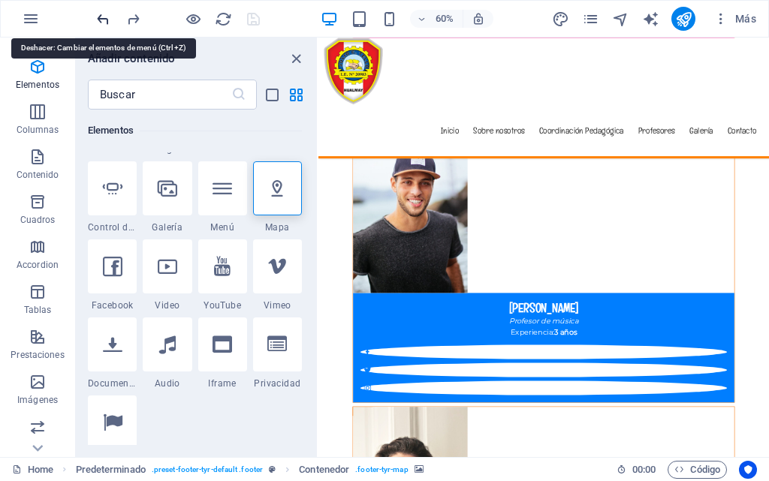
click at [97, 20] on icon "undo" at bounding box center [103, 19] width 17 height 17
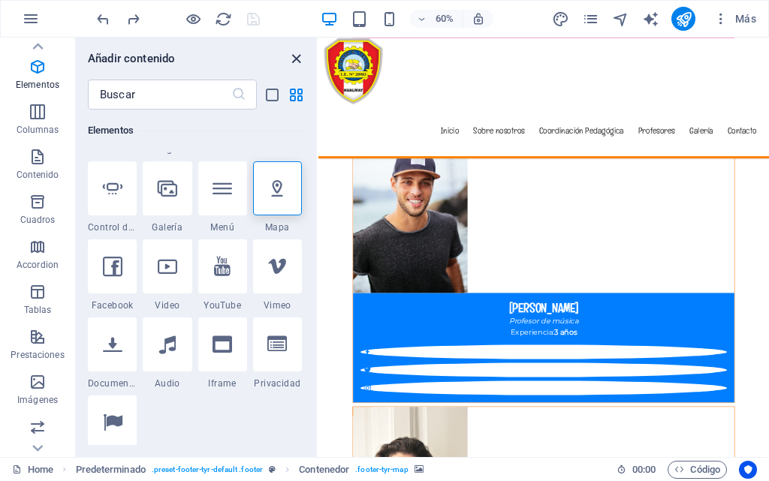
click at [295, 58] on icon "close panel" at bounding box center [296, 58] width 17 height 17
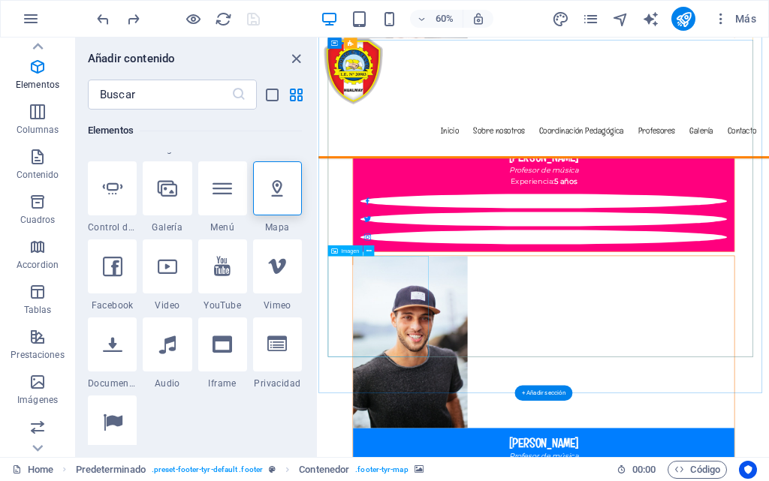
scroll to position [7099, 0]
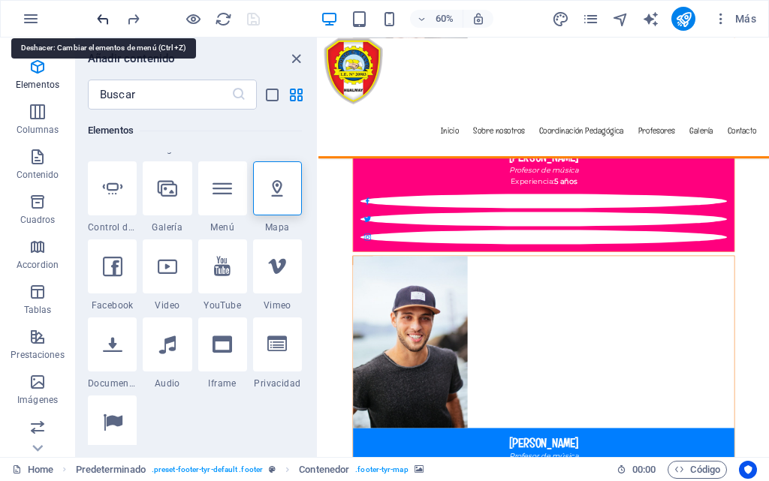
click at [108, 23] on icon "undo" at bounding box center [103, 19] width 17 height 17
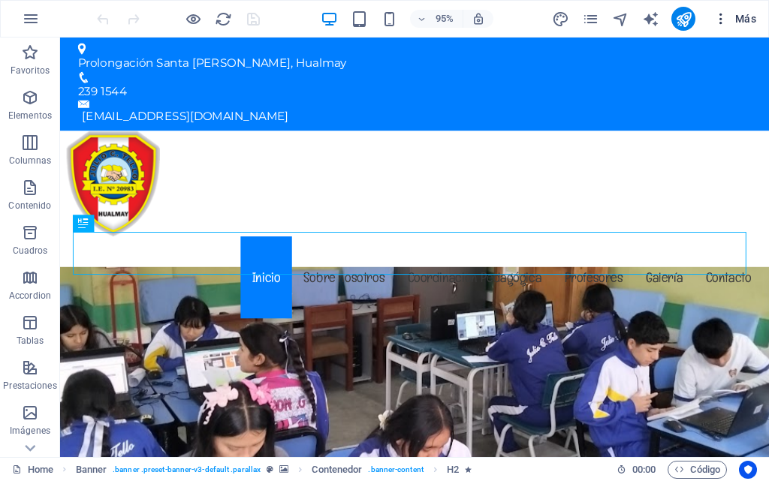
click at [726, 19] on icon "button" at bounding box center [720, 18] width 15 height 15
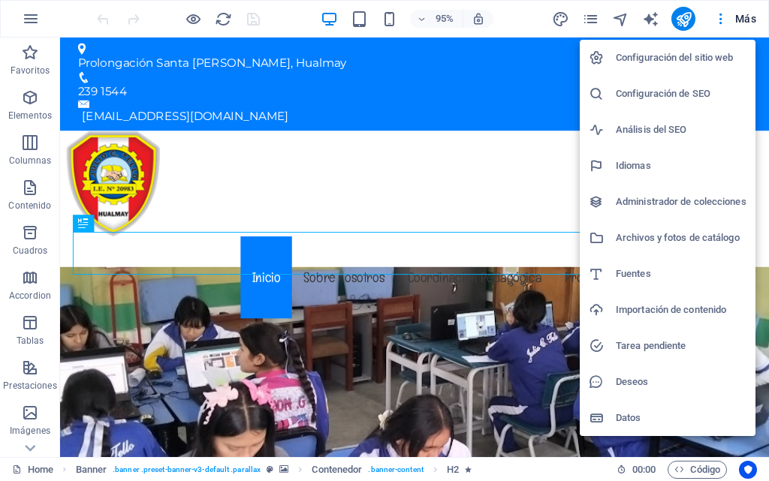
click at [680, 56] on h6 "Configuración del sitio web" at bounding box center [681, 58] width 131 height 18
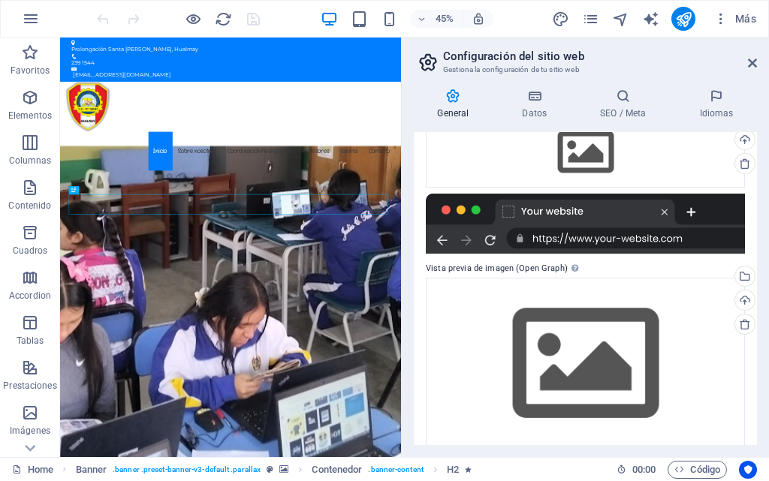
scroll to position [199, 0]
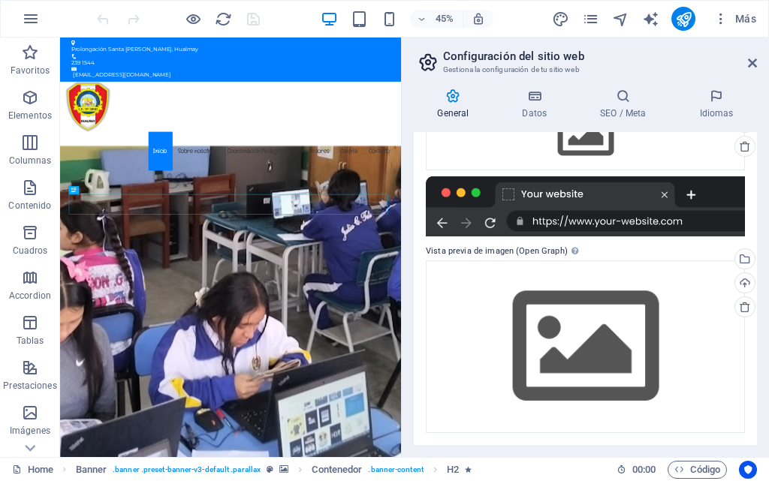
click at [661, 221] on div at bounding box center [585, 206] width 319 height 60
click at [584, 228] on div at bounding box center [585, 206] width 319 height 60
click at [584, 227] on div at bounding box center [585, 206] width 319 height 60
click at [571, 220] on div at bounding box center [585, 206] width 319 height 60
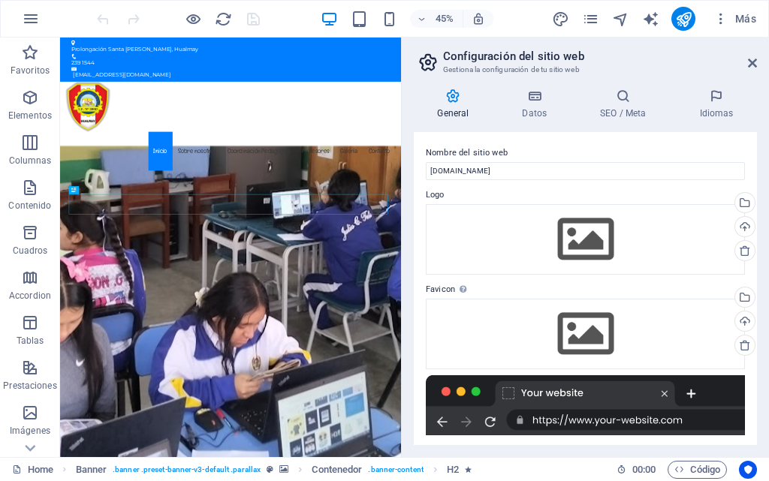
scroll to position [150, 0]
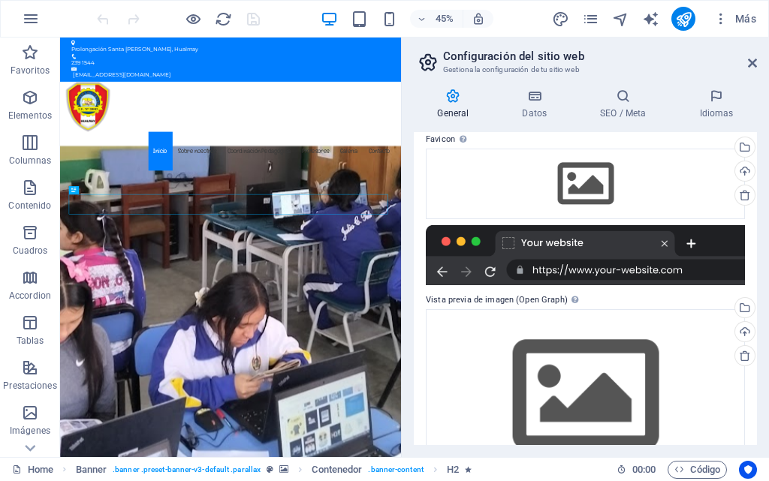
click at [691, 270] on div at bounding box center [585, 255] width 319 height 60
click at [513, 242] on div at bounding box center [585, 255] width 319 height 60
click at [505, 242] on div at bounding box center [585, 255] width 319 height 60
click at [662, 243] on div at bounding box center [585, 255] width 319 height 60
drag, startPoint x: 698, startPoint y: 272, endPoint x: 600, endPoint y: 274, distance: 98.4
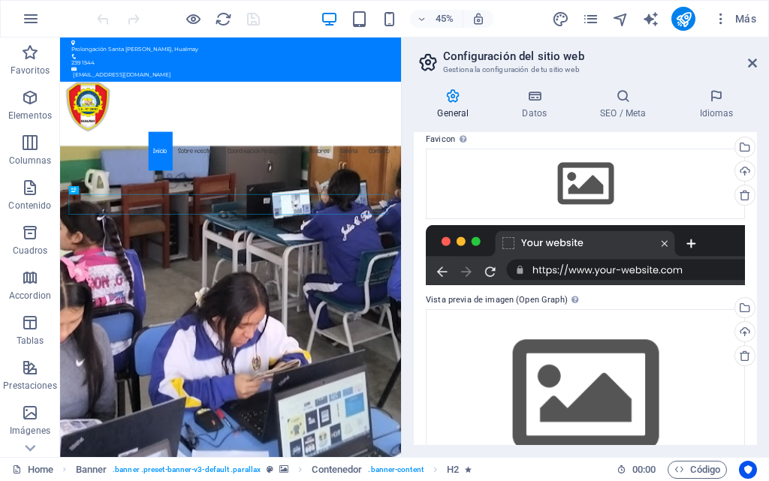
click at [600, 274] on div at bounding box center [585, 255] width 319 height 60
click at [602, 269] on div at bounding box center [585, 255] width 319 height 60
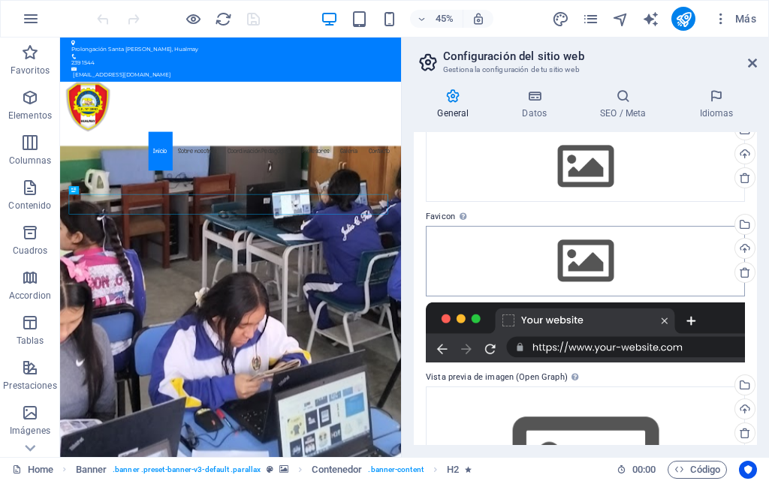
scroll to position [0, 0]
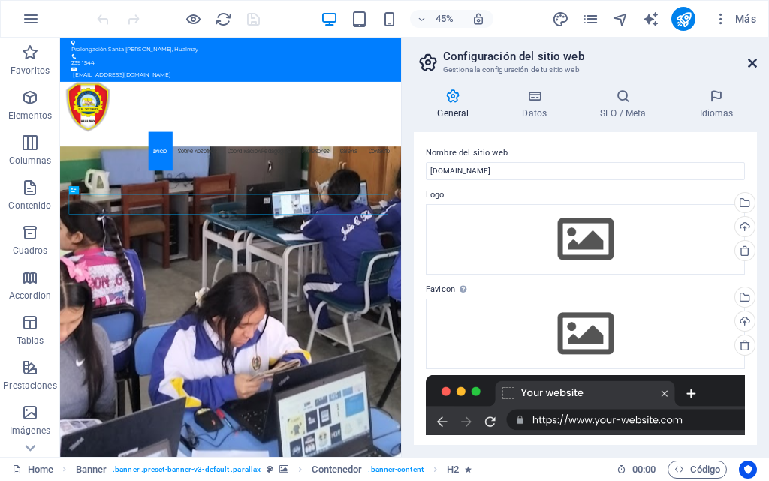
click at [748, 59] on icon at bounding box center [752, 63] width 9 height 12
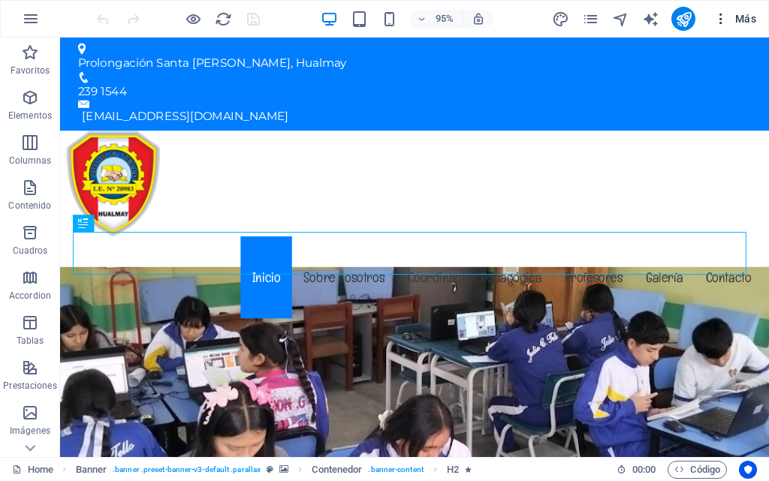
click at [713, 11] on button "Más" at bounding box center [734, 19] width 55 height 24
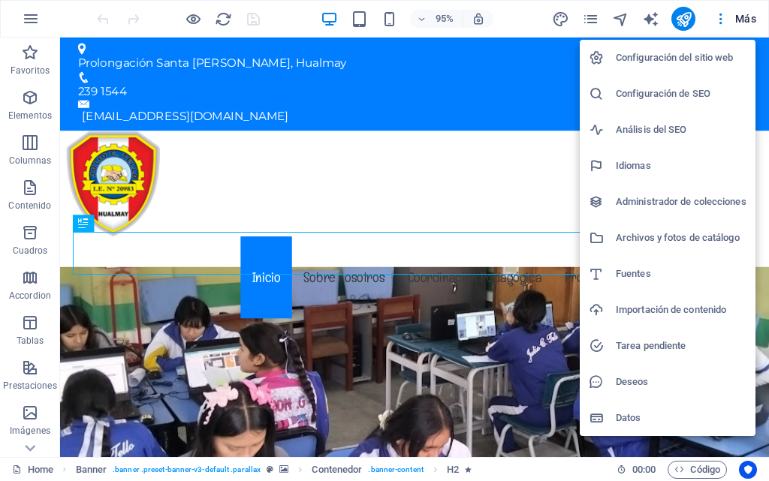
click at [650, 93] on h6 "Configuración de SEO" at bounding box center [681, 94] width 131 height 18
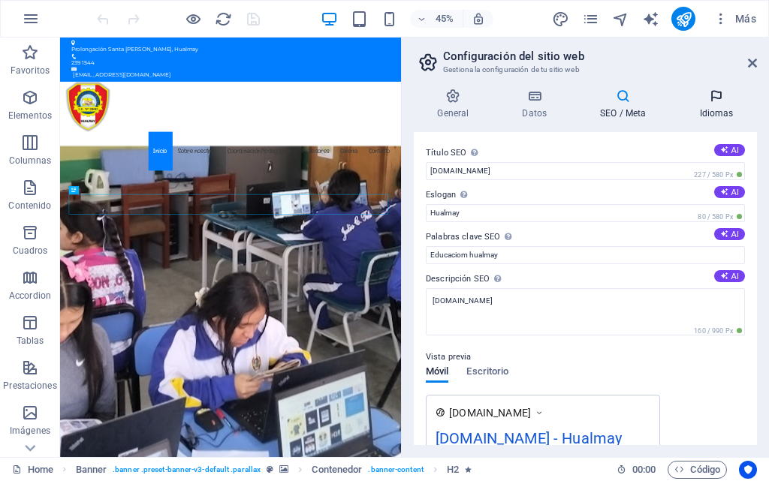
click at [716, 95] on icon at bounding box center [716, 96] width 81 height 15
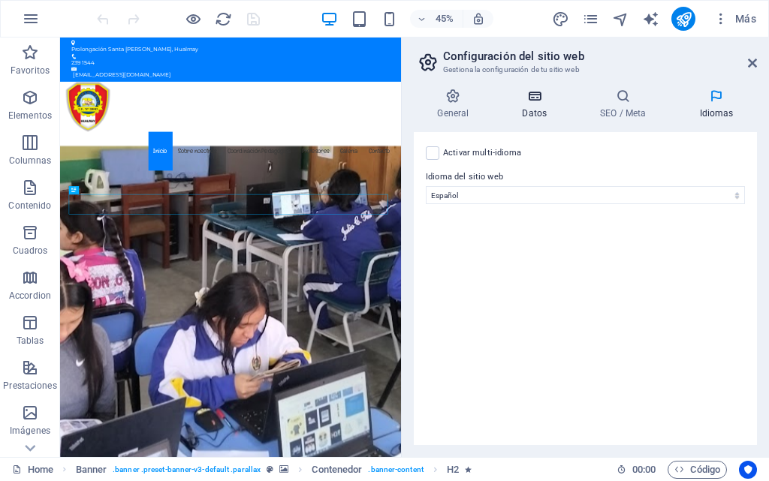
click at [537, 109] on h4 "Datos" at bounding box center [537, 105] width 78 height 32
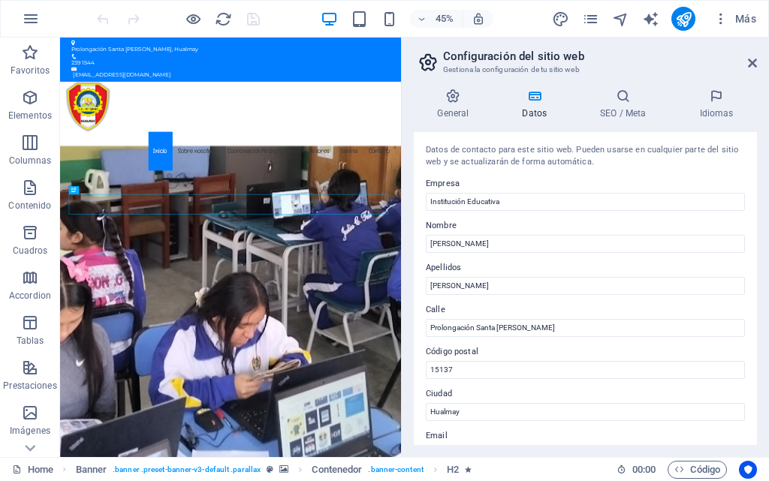
click at [748, 56] on h2 "Configuración del sitio web" at bounding box center [600, 57] width 314 height 14
click at [257, 20] on div at bounding box center [178, 19] width 168 height 24
